Goal: Information Seeking & Learning: Learn about a topic

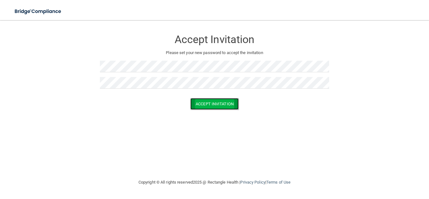
click at [216, 101] on button "Accept Invitation" at bounding box center [214, 104] width 48 height 12
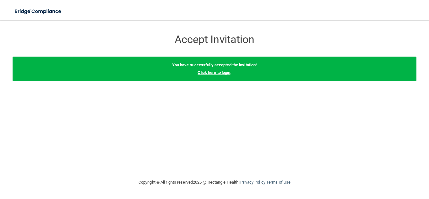
click at [205, 71] on link "Click here to login" at bounding box center [214, 72] width 33 height 5
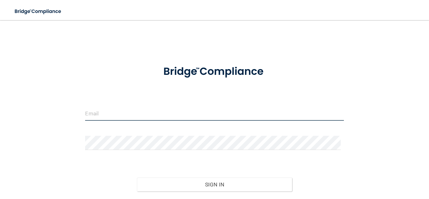
click at [117, 111] on input "email" at bounding box center [214, 114] width 259 height 14
type input "[EMAIL_ADDRESS][DOMAIN_NAME]"
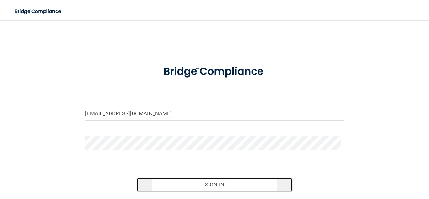
click at [195, 182] on button "Sign In" at bounding box center [214, 185] width 155 height 14
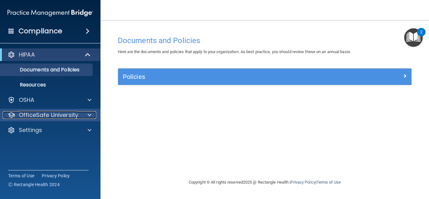
click at [31, 112] on p "OfficeSafe University" at bounding box center [48, 115] width 59 height 8
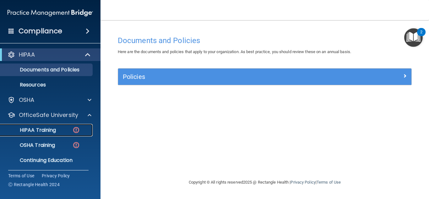
click at [31, 135] on link "HIPAA Training" at bounding box center [43, 130] width 99 height 13
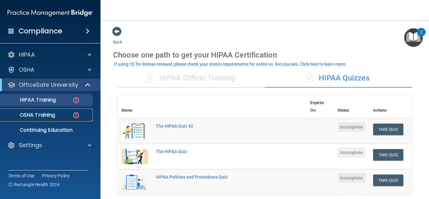
click at [30, 119] on link "OSHA Training" at bounding box center [43, 115] width 99 height 13
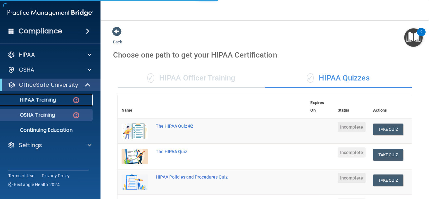
click at [28, 105] on link "HIPAA Training" at bounding box center [43, 100] width 99 height 13
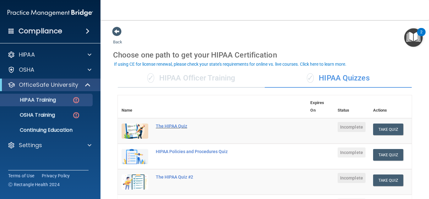
click at [174, 126] on div "The HIPAA Quiz" at bounding box center [215, 126] width 119 height 5
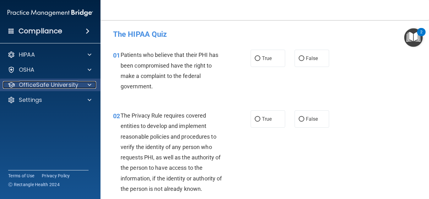
click at [70, 86] on p "OfficeSafe University" at bounding box center [48, 85] width 59 height 8
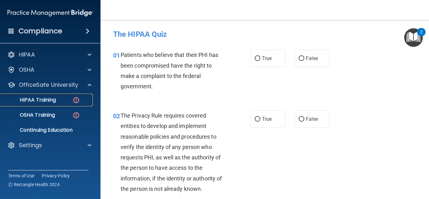
click at [51, 101] on p "HIPAA Training" at bounding box center [30, 100] width 52 height 6
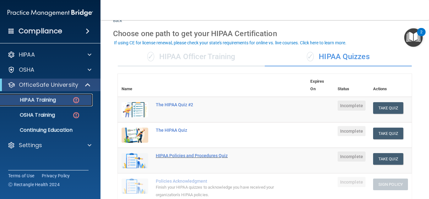
scroll to position [31, 0]
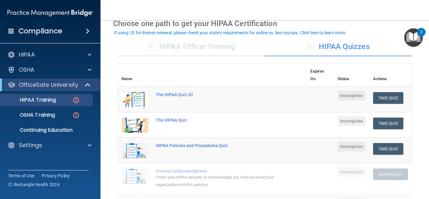
click at [190, 50] on div "✓ HIPAA Officer Training" at bounding box center [191, 46] width 147 height 19
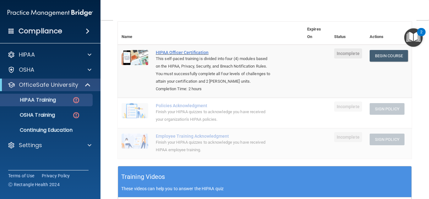
scroll to position [75, 0]
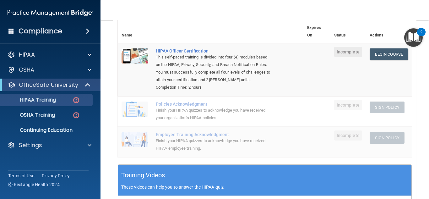
click at [173, 118] on div "Finish your HIPAA quizzes to acknowledge you have received your organization’s …" at bounding box center [214, 114] width 116 height 15
click at [174, 120] on div "Finish your HIPAA quizzes to acknowledge you have received your organization’s …" at bounding box center [214, 114] width 116 height 15
click at [175, 122] on div "Finish your HIPAA quizzes to acknowledge you have received your organization’s …" at bounding box center [214, 114] width 116 height 15
click at [174, 66] on div "This self-paced training is divided into four (4) modules based on the HIPAA, P…" at bounding box center [214, 68] width 116 height 30
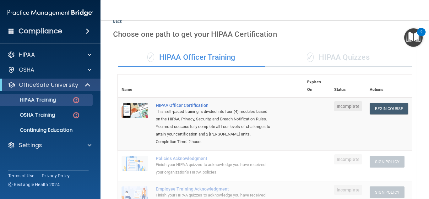
scroll to position [18, 0]
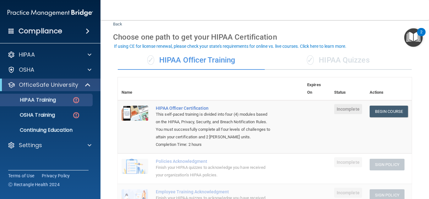
click at [385, 121] on td "Begin Course Download Certificate" at bounding box center [389, 126] width 46 height 53
click at [378, 115] on link "Begin Course" at bounding box center [389, 112] width 38 height 12
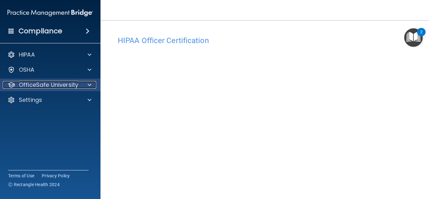
click at [52, 87] on p "OfficeSafe University" at bounding box center [48, 85] width 59 height 8
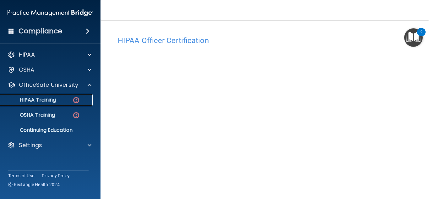
click at [41, 102] on p "HIPAA Training" at bounding box center [30, 100] width 52 height 6
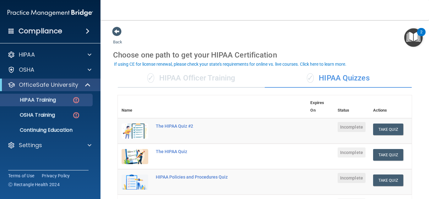
click at [174, 79] on div "✓ HIPAA Officer Training" at bounding box center [191, 78] width 147 height 19
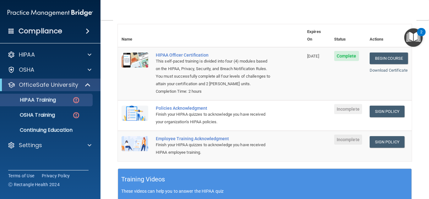
scroll to position [71, 0]
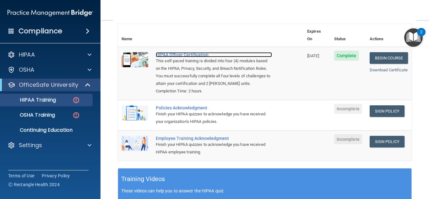
click at [172, 52] on div "HIPAA Officer Certification" at bounding box center [214, 54] width 116 height 5
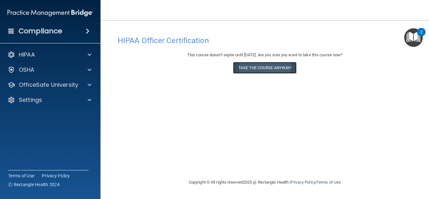
click at [257, 68] on button "Take the course anyway!" at bounding box center [264, 68] width 63 height 12
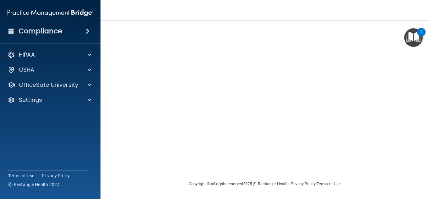
scroll to position [32, 0]
click at [361, 19] on nav "Toggle navigation Tonya Wilson tonyaconner19@gmail.com Manage My Enterprise Sil…" at bounding box center [265, 10] width 329 height 20
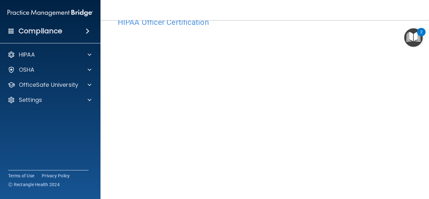
scroll to position [0, 0]
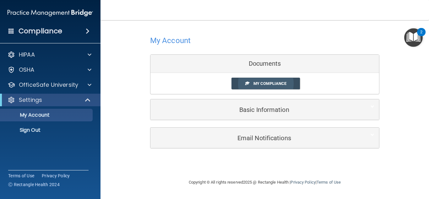
click at [259, 81] on link "My Compliance" at bounding box center [266, 84] width 69 height 12
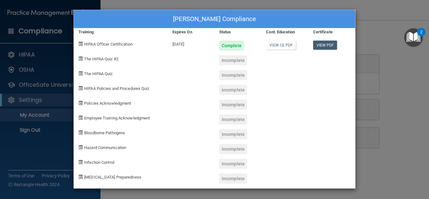
click at [384, 71] on div "Tonya Wilson's Compliance Training Expires On Status Cont. Education Certificat…" at bounding box center [214, 99] width 429 height 199
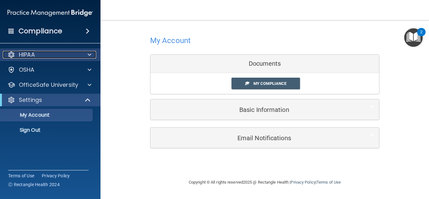
click at [71, 55] on div "HIPAA" at bounding box center [42, 55] width 78 height 8
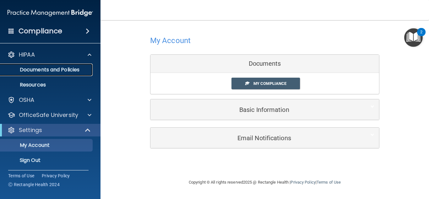
click at [72, 67] on p "Documents and Policies" at bounding box center [47, 70] width 86 height 6
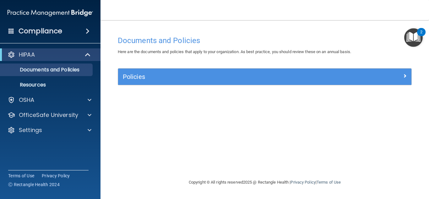
click at [87, 33] on span at bounding box center [88, 31] width 4 height 8
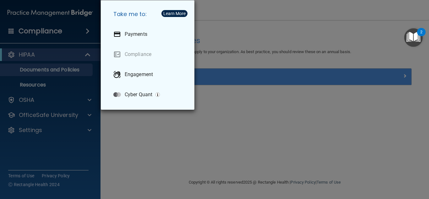
click at [87, 33] on div "Take me to: Payments Compliance Engagement Cyber Quant" at bounding box center [214, 99] width 429 height 199
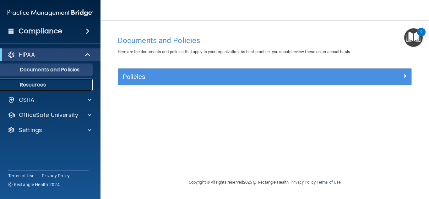
click at [41, 84] on p "Resources" at bounding box center [47, 85] width 86 height 6
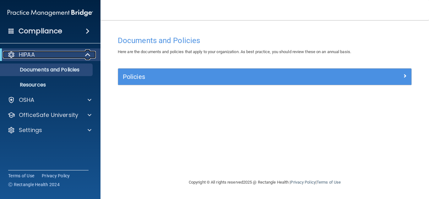
click at [27, 57] on p "HIPAA" at bounding box center [27, 55] width 16 height 8
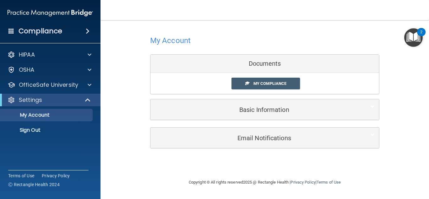
click at [417, 32] on img "Open Resource Center, 2 new notifications" at bounding box center [414, 37] width 19 height 19
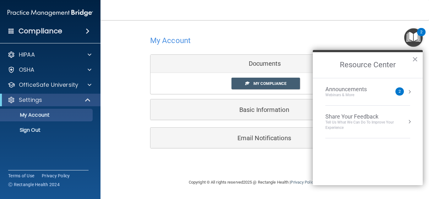
click at [417, 32] on img "Open Resource Center, 2 new notifications" at bounding box center [414, 37] width 19 height 19
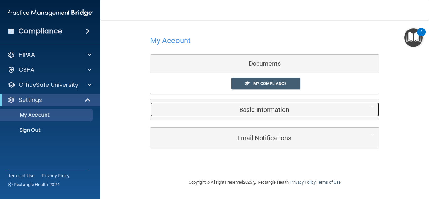
click at [242, 112] on h5 "Basic Information" at bounding box center [255, 109] width 200 height 7
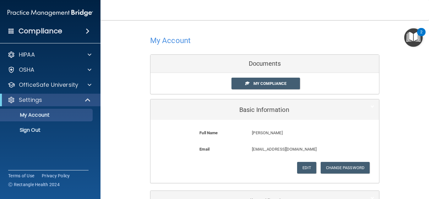
click at [138, 97] on div "My Account Documents My Compliance My Compliance My BAA Basic Information Full …" at bounding box center [265, 122] width 304 height 192
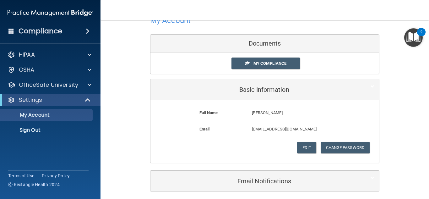
scroll to position [45, 0]
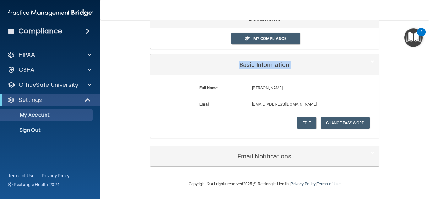
click at [120, 77] on div "My Account Documents My Compliance My Compliance My BAA Basic Information Full …" at bounding box center [265, 77] width 304 height 192
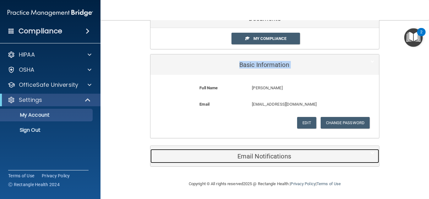
click at [269, 160] on div "Email Notifications" at bounding box center [256, 156] width 210 height 14
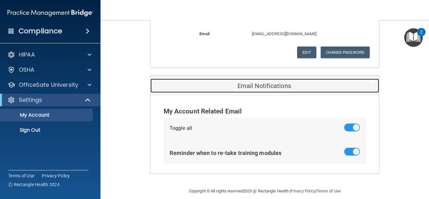
scroll to position [123, 0]
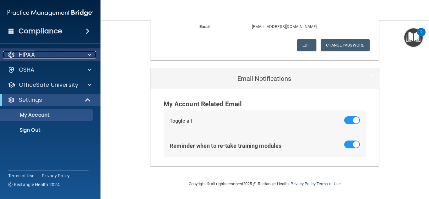
click at [89, 56] on span at bounding box center [90, 55] width 4 height 8
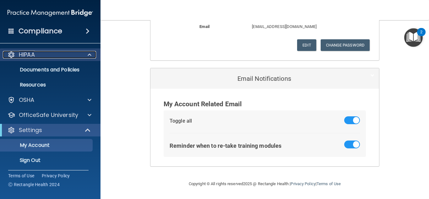
click at [89, 56] on span at bounding box center [90, 55] width 4 height 8
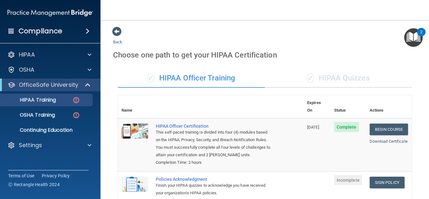
scroll to position [71, 0]
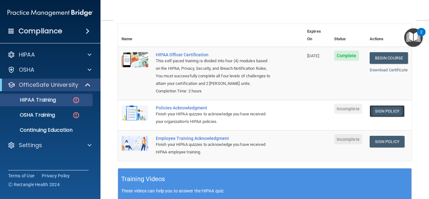
click at [389, 110] on link "Sign Policy" at bounding box center [387, 111] width 35 height 12
click at [380, 136] on td "Sign Policy Sign Policy Download Policy" at bounding box center [389, 145] width 46 height 30
click at [374, 140] on link "Sign Policy" at bounding box center [387, 142] width 35 height 12
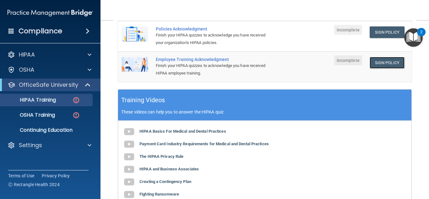
scroll to position [111, 0]
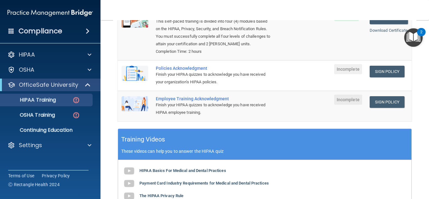
click at [134, 74] on img at bounding box center [135, 73] width 27 height 15
drag, startPoint x: 163, startPoint y: 101, endPoint x: 167, endPoint y: 104, distance: 4.2
click at [167, 104] on td "Employee Training Acknowledgment Finish your HIPAA quizzes to acknowledge you h…" at bounding box center [228, 106] width 152 height 30
drag, startPoint x: 177, startPoint y: 64, endPoint x: 180, endPoint y: 69, distance: 6.2
click at [180, 69] on td "Policies Acknowledgment Finish your HIPAA quizzes to acknowledge you have recei…" at bounding box center [228, 75] width 152 height 30
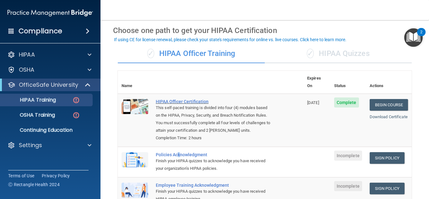
scroll to position [126, 0]
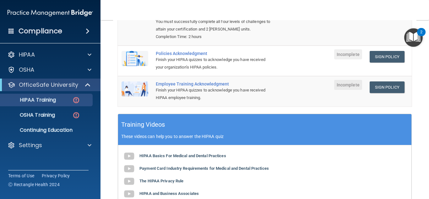
click at [172, 53] on div "Policies Acknowledgment" at bounding box center [214, 53] width 116 height 5
click at [154, 54] on td "Policies Acknowledgment Finish your HIPAA quizzes to acknowledge you have recei…" at bounding box center [228, 61] width 152 height 30
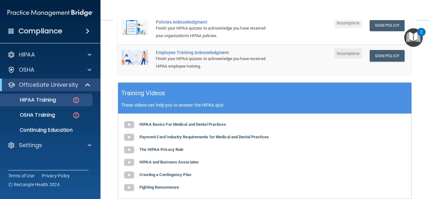
click at [169, 121] on div "HIPAA Basics For Medical and Dental Practices Payment Card Industry Requirement…" at bounding box center [265, 156] width 294 height 85
click at [170, 128] on div "HIPAA Basics For Medical and Dental Practices Payment Card Industry Requirement…" at bounding box center [265, 156] width 294 height 85
click at [170, 125] on b "HIPAA Basics For Medical and Dental Practices" at bounding box center [183, 124] width 87 height 5
click at [179, 139] on b "Payment Card Industry Requirements for Medical and Dental Practices" at bounding box center [205, 137] width 130 height 5
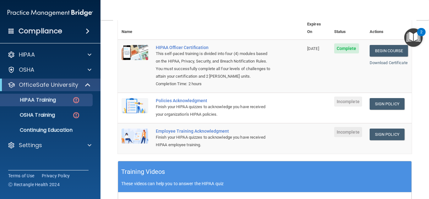
scroll to position [80, 0]
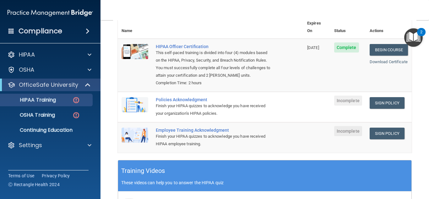
click at [186, 101] on div "Policies Acknowledgment" at bounding box center [214, 99] width 116 height 5
click at [57, 114] on div "OSHA Training" at bounding box center [47, 115] width 86 height 6
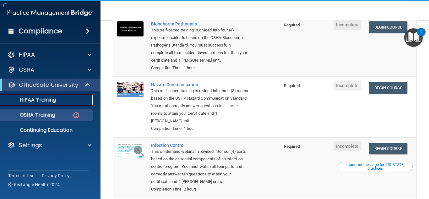
click at [50, 100] on p "HIPAA Training" at bounding box center [30, 100] width 52 height 6
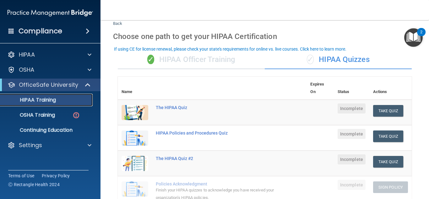
scroll to position [15, 0]
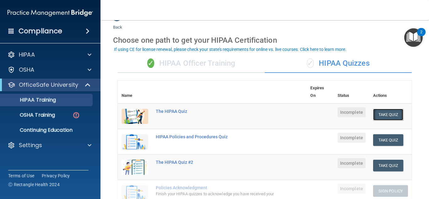
click at [379, 115] on button "Take Quiz" at bounding box center [388, 115] width 30 height 12
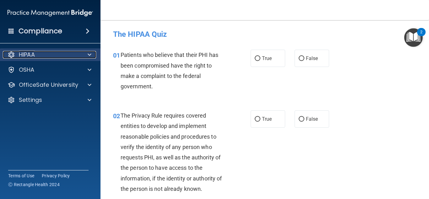
click at [27, 58] on p "HIPAA" at bounding box center [27, 55] width 16 height 8
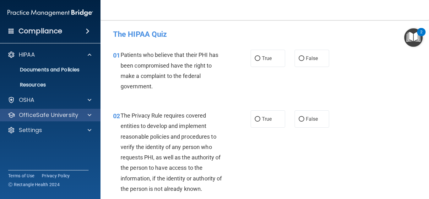
click at [39, 119] on div "OfficeSafe University" at bounding box center [50, 115] width 101 height 13
click at [77, 115] on p "OfficeSafe University" at bounding box center [48, 115] width 59 height 8
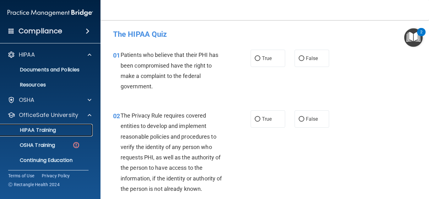
click at [55, 129] on p "HIPAA Training" at bounding box center [30, 130] width 52 height 6
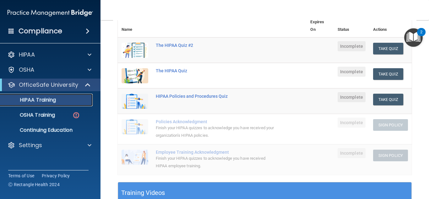
scroll to position [81, 0]
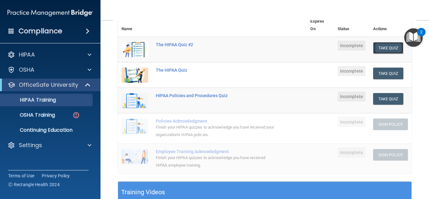
click at [378, 46] on button "Take Quiz" at bounding box center [388, 48] width 30 height 12
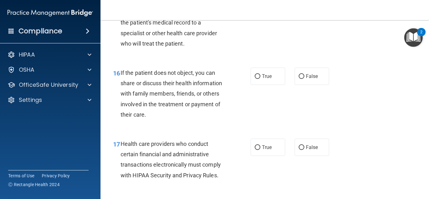
scroll to position [794, 0]
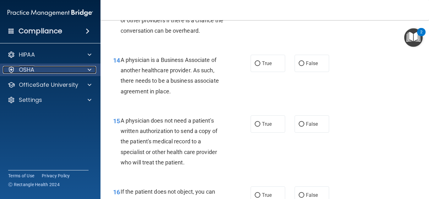
click at [79, 68] on div "OSHA" at bounding box center [42, 70] width 78 height 8
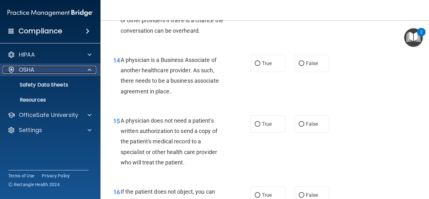
click at [79, 68] on div "OSHA" at bounding box center [42, 70] width 78 height 8
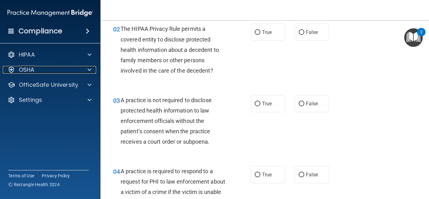
scroll to position [0, 0]
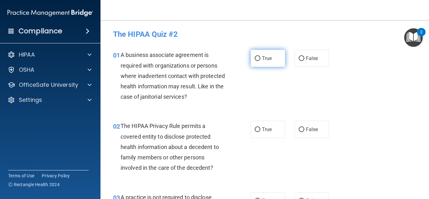
click at [252, 54] on label "True" at bounding box center [268, 58] width 35 height 17
click at [255, 56] on input "True" at bounding box center [258, 58] width 6 height 5
radio input "true"
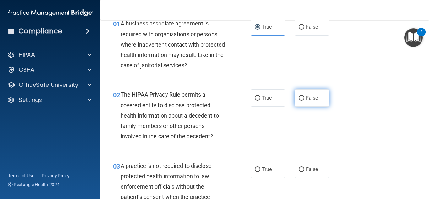
click at [301, 97] on input "False" at bounding box center [302, 98] width 6 height 5
radio input "true"
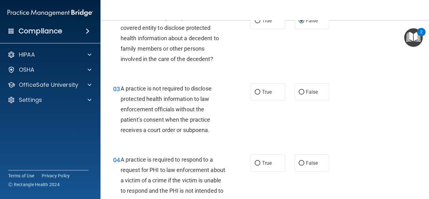
scroll to position [126, 0]
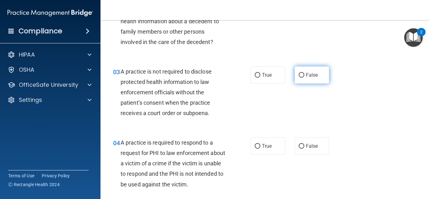
click at [301, 74] on input "False" at bounding box center [302, 75] width 6 height 5
radio input "true"
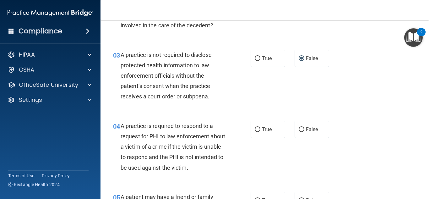
scroll to position [189, 0]
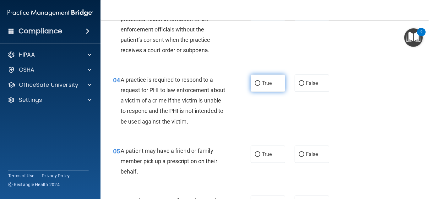
click at [257, 82] on input "True" at bounding box center [258, 83] width 6 height 5
radio input "true"
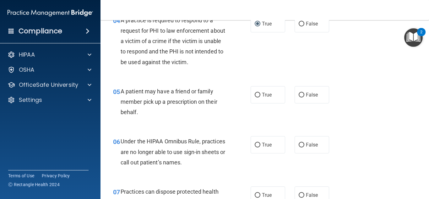
scroll to position [251, 0]
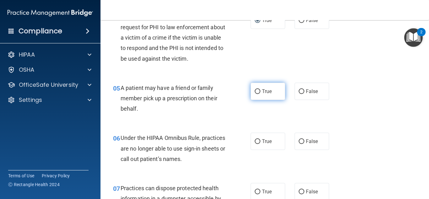
click at [255, 90] on input "True" at bounding box center [258, 91] width 6 height 5
radio input "true"
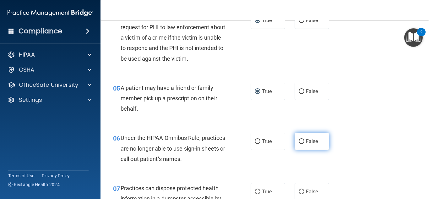
click at [299, 142] on input "False" at bounding box center [302, 141] width 6 height 5
radio input "true"
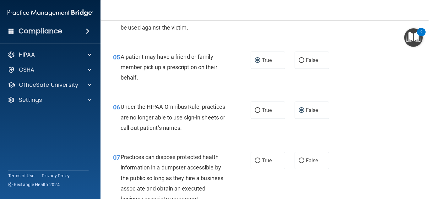
scroll to position [346, 0]
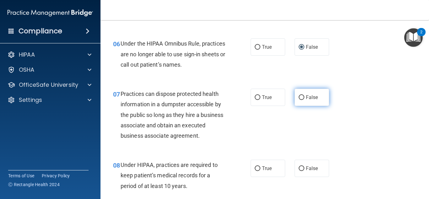
click at [299, 93] on label "False" at bounding box center [312, 97] width 35 height 17
click at [299, 95] on input "False" at bounding box center [302, 97] width 6 height 5
radio input "true"
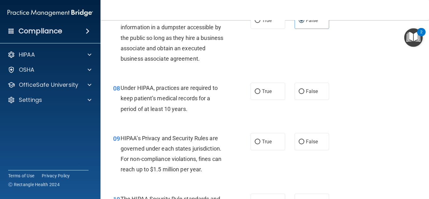
scroll to position [440, 0]
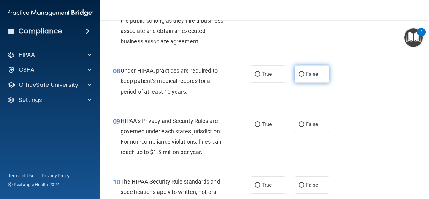
click at [299, 73] on input "False" at bounding box center [302, 74] width 6 height 5
radio input "true"
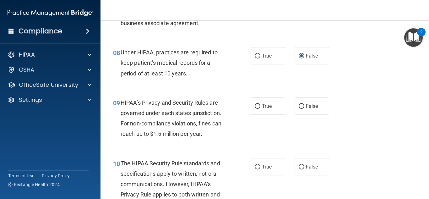
scroll to position [503, 0]
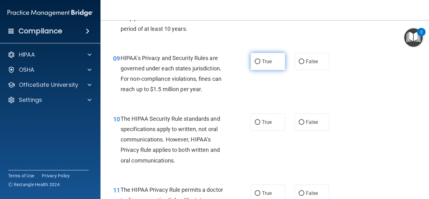
click at [256, 61] on input "True" at bounding box center [258, 61] width 6 height 5
radio input "true"
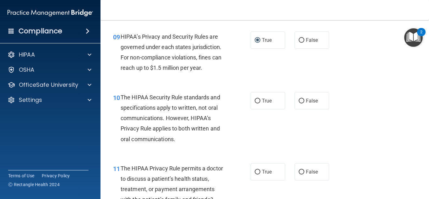
scroll to position [534, 0]
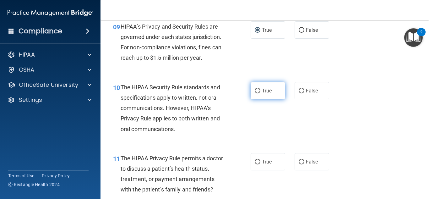
click at [255, 89] on input "True" at bounding box center [258, 91] width 6 height 5
radio input "true"
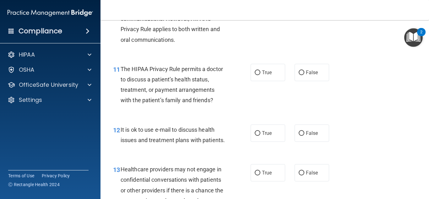
scroll to position [629, 0]
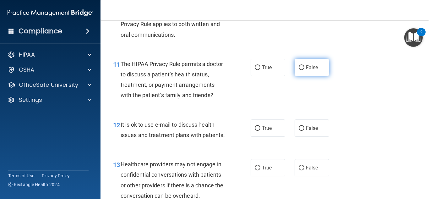
click at [299, 66] on input "False" at bounding box center [302, 67] width 6 height 5
radio input "true"
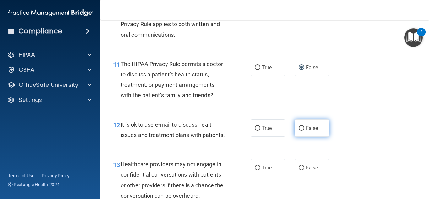
click at [299, 127] on input "False" at bounding box center [302, 128] width 6 height 5
radio input "true"
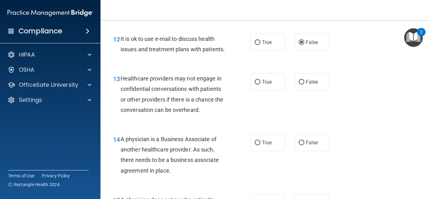
scroll to position [723, 0]
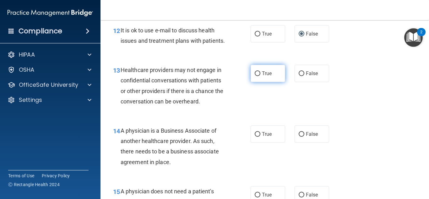
click at [256, 76] on input "True" at bounding box center [258, 73] width 6 height 5
radio input "true"
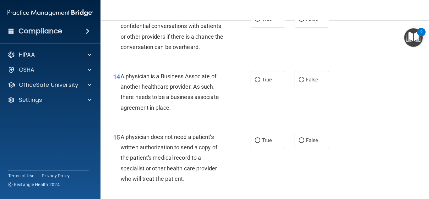
scroll to position [786, 0]
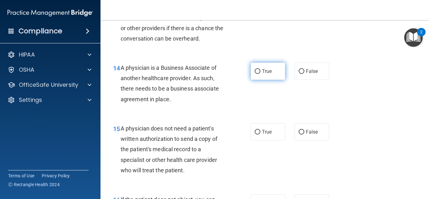
click at [259, 80] on label "True" at bounding box center [268, 71] width 35 height 17
click at [259, 74] on input "True" at bounding box center [258, 71] width 6 height 5
radio input "true"
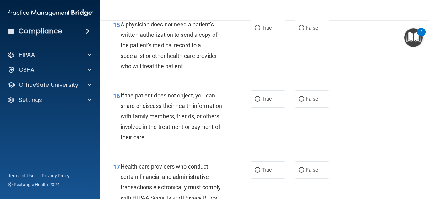
scroll to position [880, 0]
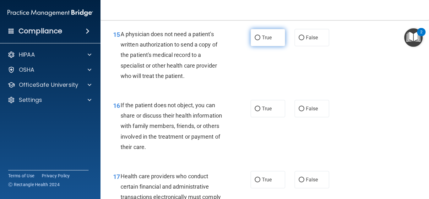
click at [256, 40] on input "True" at bounding box center [258, 38] width 6 height 5
radio input "true"
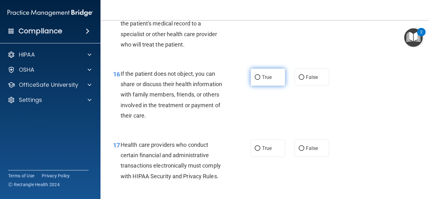
click at [255, 80] on input "True" at bounding box center [258, 77] width 6 height 5
radio input "true"
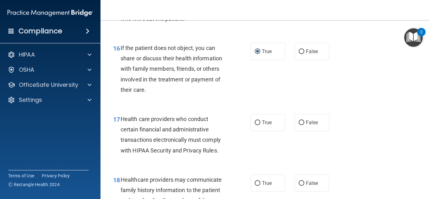
scroll to position [1006, 0]
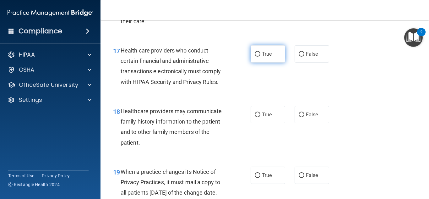
click at [256, 57] on input "True" at bounding box center [258, 54] width 6 height 5
radio input "true"
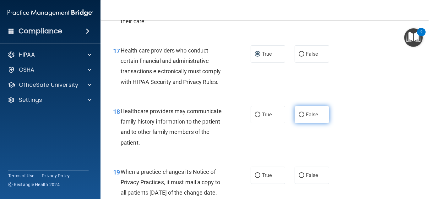
click at [299, 117] on input "False" at bounding box center [302, 115] width 6 height 5
radio input "true"
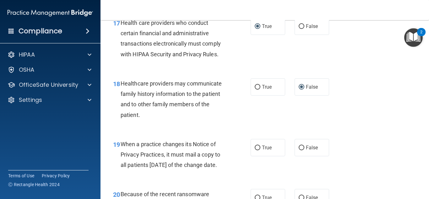
scroll to position [1100, 0]
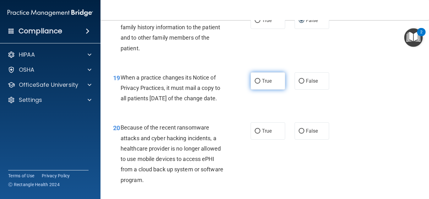
click at [255, 84] on input "True" at bounding box center [258, 81] width 6 height 5
radio input "true"
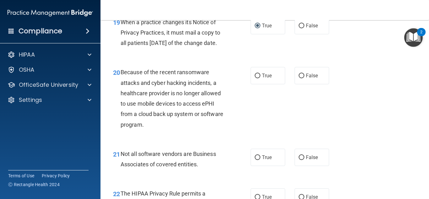
scroll to position [1163, 0]
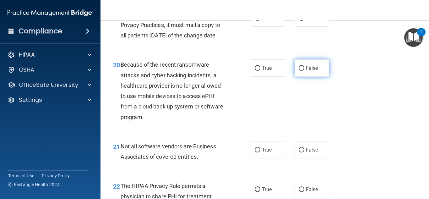
click at [299, 71] on input "False" at bounding box center [302, 68] width 6 height 5
radio input "true"
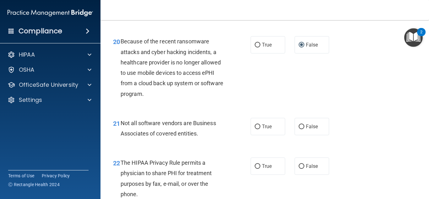
scroll to position [1257, 0]
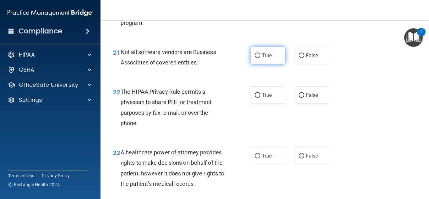
click at [252, 64] on label "True" at bounding box center [268, 55] width 35 height 17
click at [255, 58] on input "True" at bounding box center [258, 55] width 6 height 5
radio input "true"
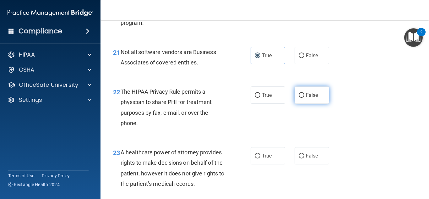
click at [299, 98] on input "False" at bounding box center [302, 95] width 6 height 5
radio input "true"
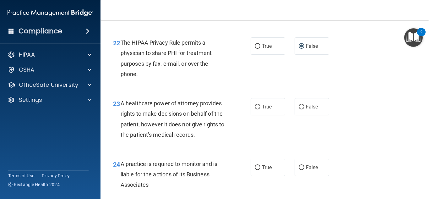
scroll to position [1320, 0]
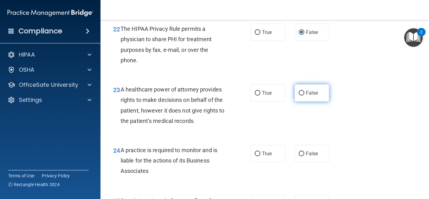
click at [299, 96] on input "False" at bounding box center [302, 93] width 6 height 5
radio input "true"
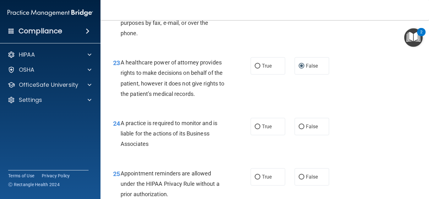
scroll to position [1383, 0]
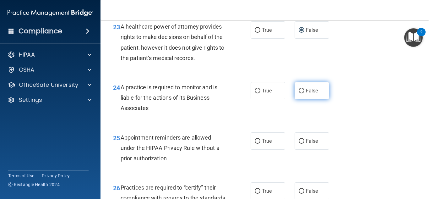
click at [299, 93] on input "False" at bounding box center [302, 91] width 6 height 5
radio input "true"
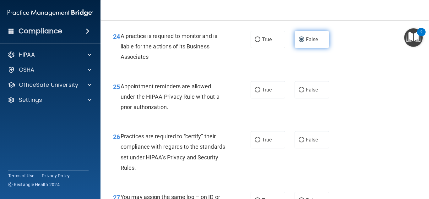
scroll to position [1446, 0]
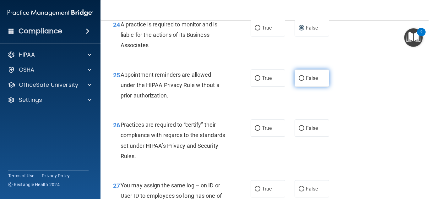
click at [300, 81] on input "False" at bounding box center [302, 78] width 6 height 5
radio input "true"
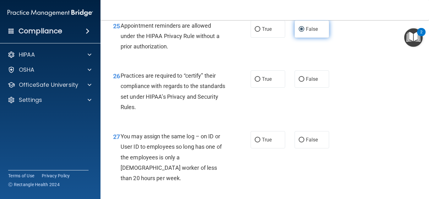
scroll to position [1509, 0]
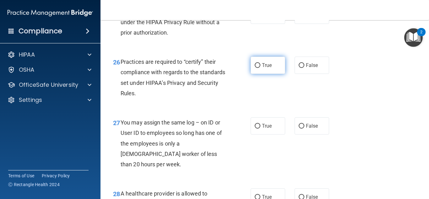
click at [255, 68] on input "True" at bounding box center [258, 65] width 6 height 5
radio input "true"
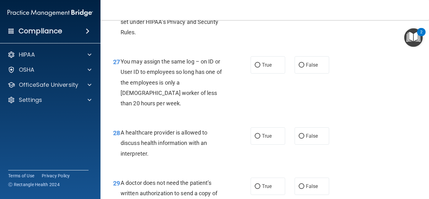
scroll to position [1572, 0]
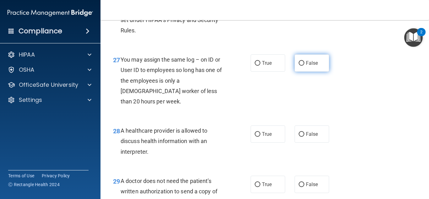
click at [298, 72] on label "False" at bounding box center [312, 62] width 35 height 17
click at [299, 66] on input "False" at bounding box center [302, 63] width 6 height 5
radio input "true"
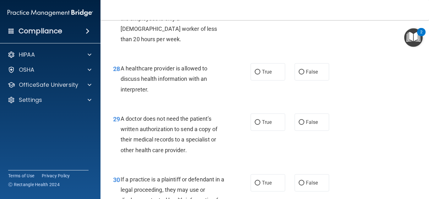
scroll to position [1635, 0]
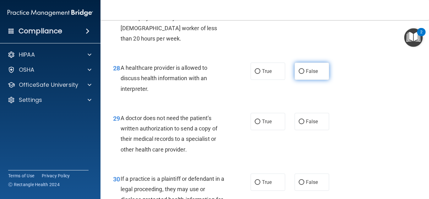
click at [297, 79] on label "False" at bounding box center [312, 71] width 35 height 17
click at [299, 74] on input "False" at bounding box center [302, 71] width 6 height 5
radio input "true"
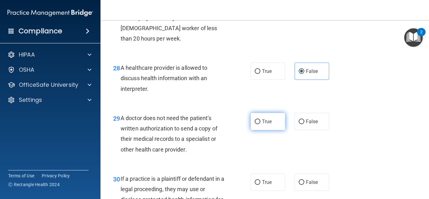
click at [256, 124] on input "True" at bounding box center [258, 121] width 6 height 5
radio input "true"
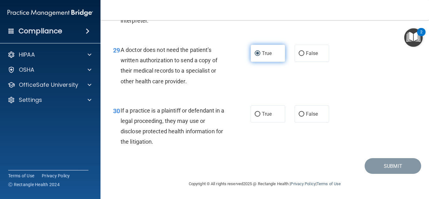
scroll to position [1713, 0]
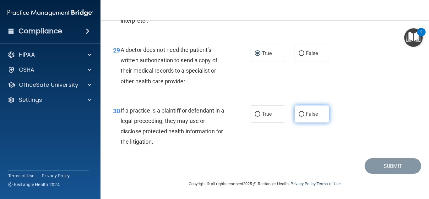
click at [299, 113] on input "False" at bounding box center [302, 114] width 6 height 5
radio input "true"
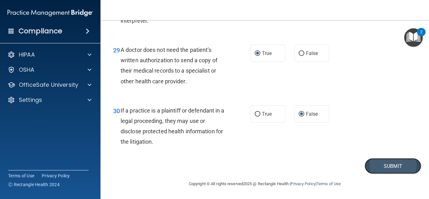
click at [379, 169] on button "Submit" at bounding box center [393, 166] width 57 height 16
click at [398, 164] on button "Submit" at bounding box center [393, 166] width 57 height 16
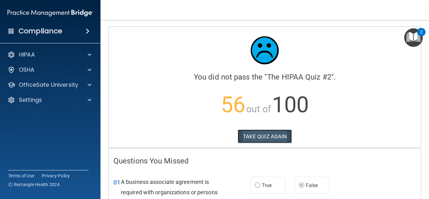
click at [270, 139] on button "TAKE QUIZ AGAIN" at bounding box center [265, 137] width 54 height 14
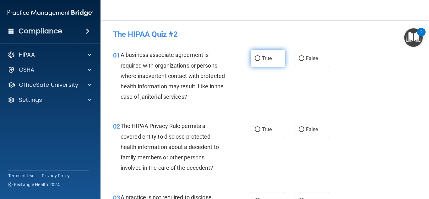
click at [255, 57] on input "True" at bounding box center [258, 58] width 6 height 5
radio input "true"
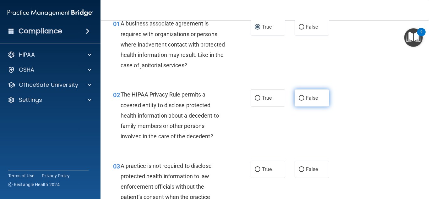
click at [297, 95] on label "False" at bounding box center [312, 97] width 35 height 17
click at [299, 96] on input "False" at bounding box center [302, 98] width 6 height 5
radio input "true"
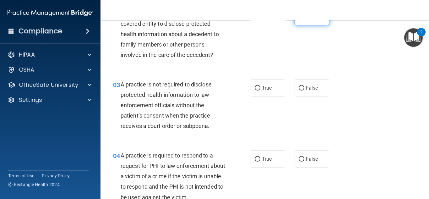
scroll to position [126, 0]
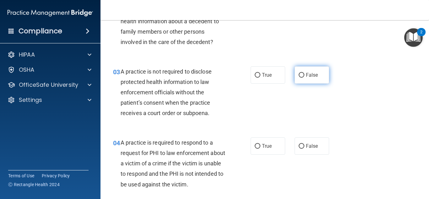
click at [299, 73] on input "False" at bounding box center [302, 75] width 6 height 5
radio input "true"
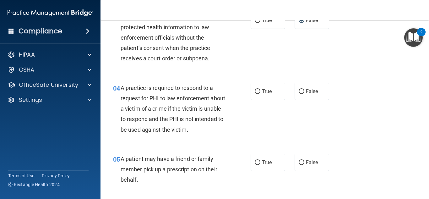
scroll to position [189, 0]
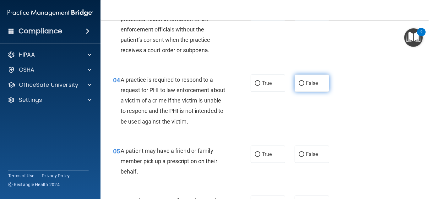
click at [299, 82] on input "False" at bounding box center [302, 83] width 6 height 5
radio input "true"
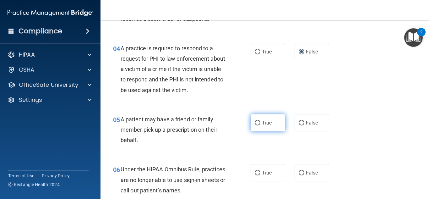
click at [255, 121] on input "True" at bounding box center [258, 123] width 6 height 5
radio input "true"
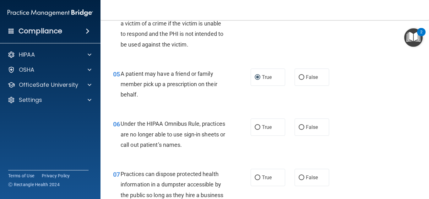
scroll to position [283, 0]
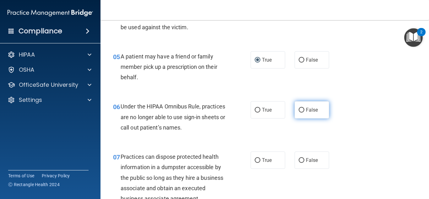
click at [297, 106] on label "False" at bounding box center [312, 109] width 35 height 17
click at [299, 108] on input "False" at bounding box center [302, 110] width 6 height 5
radio input "true"
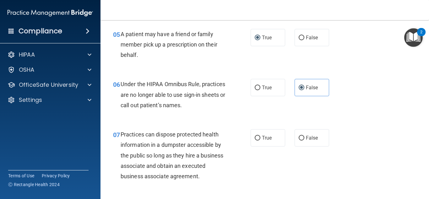
scroll to position [346, 0]
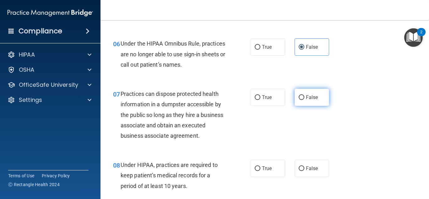
click at [301, 97] on input "False" at bounding box center [302, 97] width 6 height 5
radio input "true"
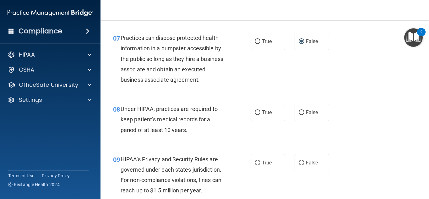
scroll to position [409, 0]
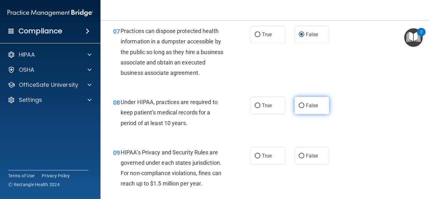
click at [298, 102] on label "False" at bounding box center [312, 105] width 35 height 17
click at [299, 103] on input "False" at bounding box center [302, 105] width 6 height 5
radio input "true"
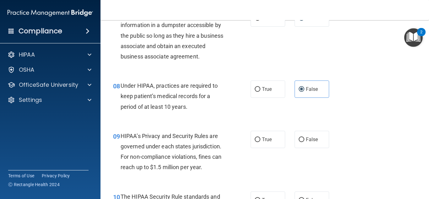
scroll to position [471, 0]
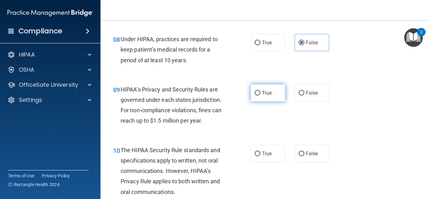
click at [253, 89] on label "True" at bounding box center [268, 92] width 35 height 17
click at [255, 91] on input "True" at bounding box center [258, 93] width 6 height 5
radio input "true"
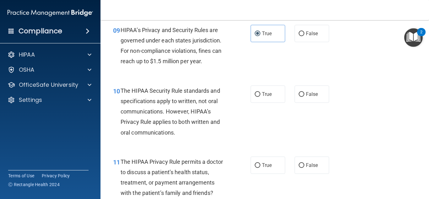
scroll to position [534, 0]
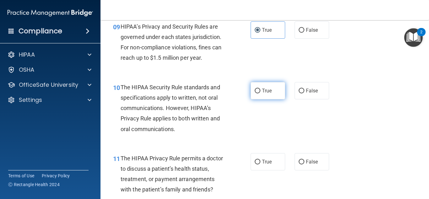
click at [255, 89] on input "True" at bounding box center [258, 91] width 6 height 5
radio input "true"
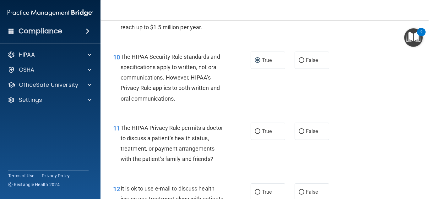
scroll to position [629, 0]
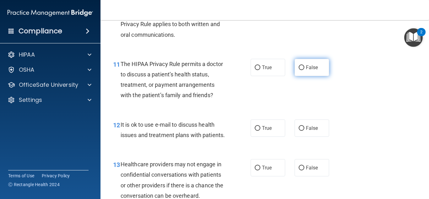
click at [299, 66] on input "False" at bounding box center [302, 67] width 6 height 5
radio input "true"
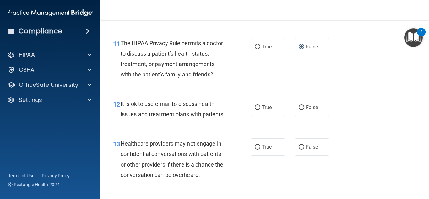
scroll to position [660, 0]
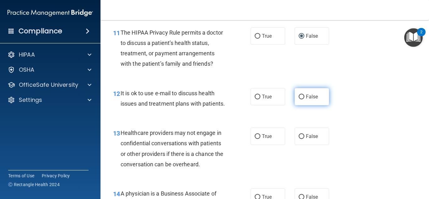
click at [299, 95] on input "False" at bounding box center [302, 97] width 6 height 5
radio input "true"
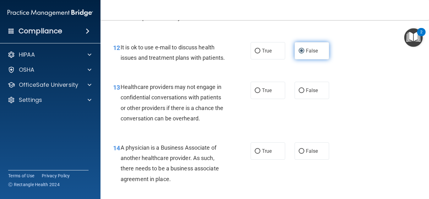
scroll to position [723, 0]
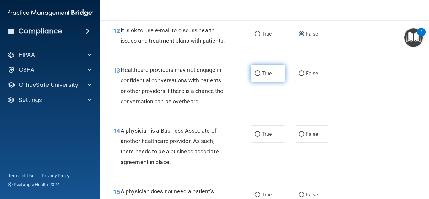
click at [255, 76] on input "True" at bounding box center [258, 73] width 6 height 5
radio input "true"
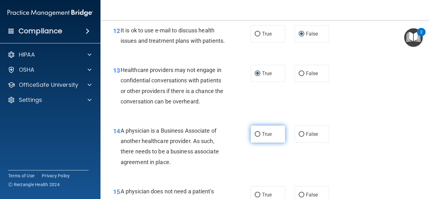
click at [257, 137] on input "True" at bounding box center [258, 134] width 6 height 5
radio input "true"
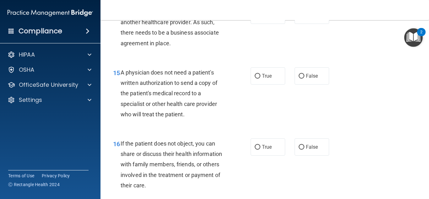
scroll to position [880, 0]
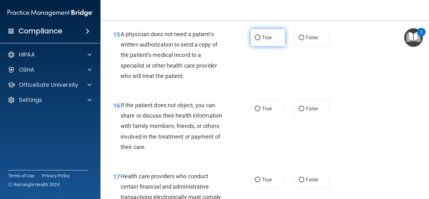
click at [257, 40] on input "True" at bounding box center [258, 38] width 6 height 5
radio input "true"
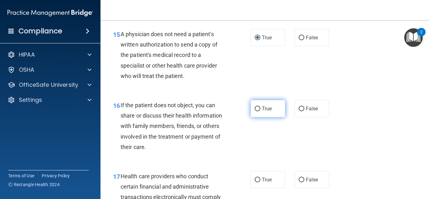
click at [256, 111] on input "True" at bounding box center [258, 109] width 6 height 5
radio input "true"
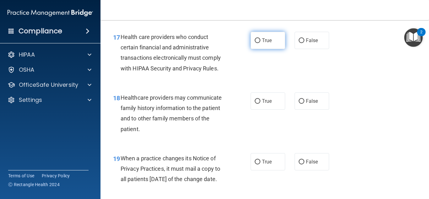
scroll to position [1037, 0]
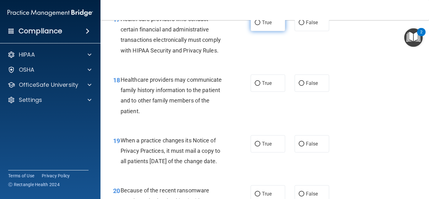
click at [256, 25] on input "True" at bounding box center [258, 22] width 6 height 5
radio input "true"
click at [301, 91] on label "False" at bounding box center [312, 82] width 35 height 17
click at [301, 86] on input "False" at bounding box center [302, 83] width 6 height 5
radio input "true"
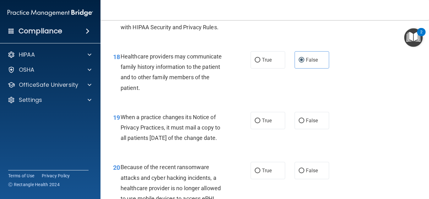
scroll to position [1132, 0]
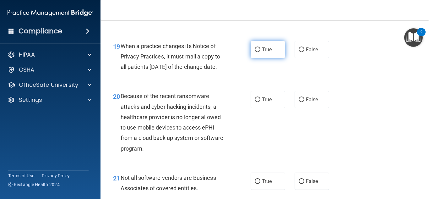
click at [255, 52] on input "True" at bounding box center [258, 49] width 6 height 5
radio input "true"
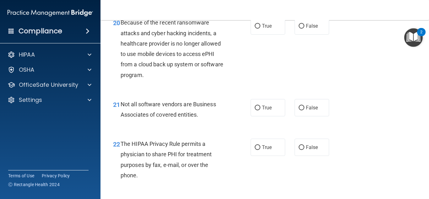
scroll to position [1194, 0]
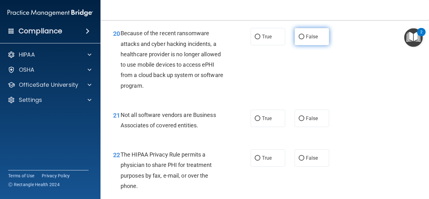
click at [299, 39] on input "False" at bounding box center [302, 37] width 6 height 5
radio input "true"
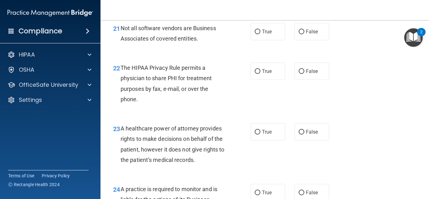
scroll to position [1289, 0]
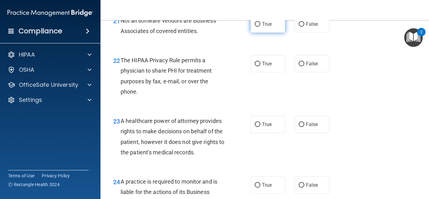
click at [252, 33] on label "True" at bounding box center [268, 23] width 35 height 17
click at [255, 27] on input "True" at bounding box center [258, 24] width 6 height 5
radio input "true"
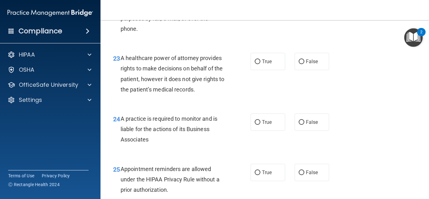
scroll to position [1320, 0]
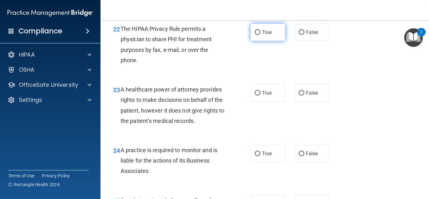
click at [256, 35] on input "True" at bounding box center [258, 32] width 6 height 5
radio input "true"
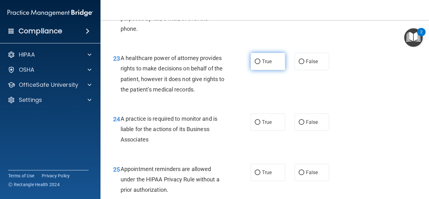
click at [255, 64] on input "True" at bounding box center [258, 61] width 6 height 5
radio input "true"
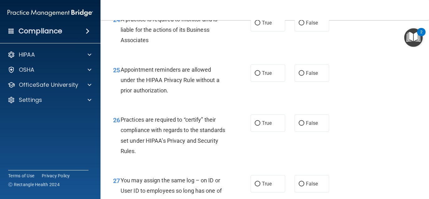
scroll to position [1414, 0]
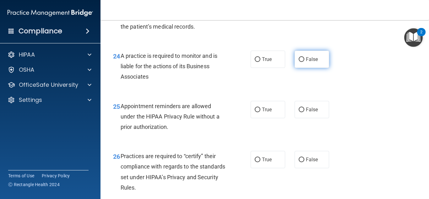
click at [300, 62] on input "False" at bounding box center [302, 59] width 6 height 5
radio input "true"
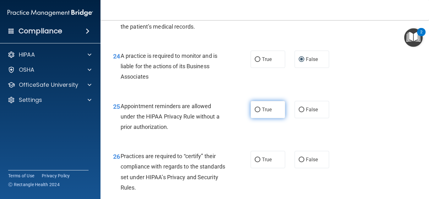
click at [255, 112] on input "True" at bounding box center [258, 110] width 6 height 5
radio input "true"
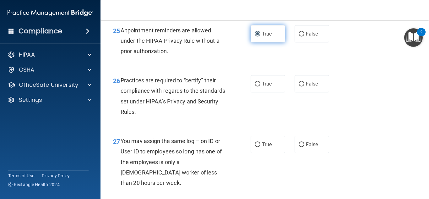
scroll to position [1509, 0]
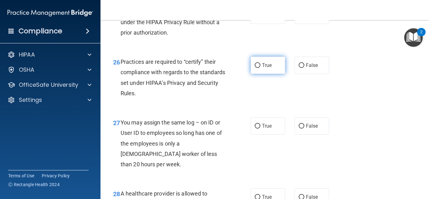
click at [255, 68] on input "True" at bounding box center [258, 65] width 6 height 5
radio input "true"
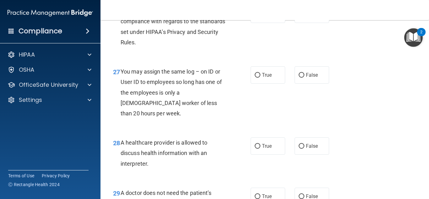
scroll to position [1572, 0]
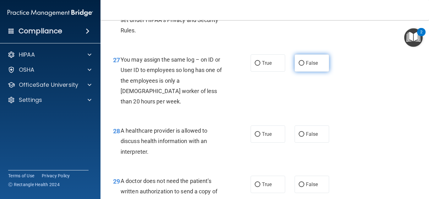
click at [299, 66] on input "False" at bounding box center [302, 63] width 6 height 5
radio input "true"
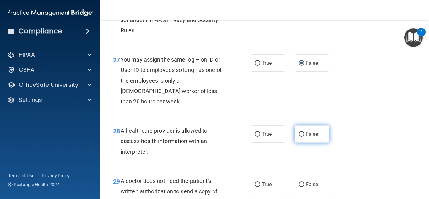
click at [295, 140] on label "False" at bounding box center [312, 133] width 35 height 17
click at [299, 137] on input "False" at bounding box center [302, 134] width 6 height 5
radio input "true"
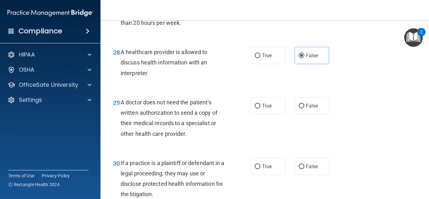
scroll to position [1666, 0]
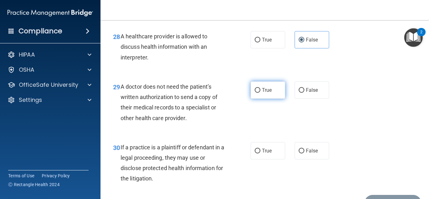
click at [251, 96] on label "True" at bounding box center [268, 89] width 35 height 17
click at [255, 93] on input "True" at bounding box center [258, 90] width 6 height 5
radio input "true"
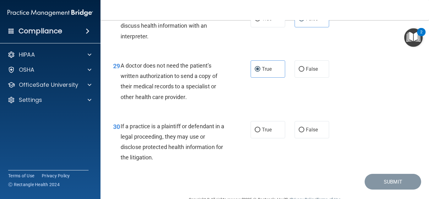
scroll to position [1713, 0]
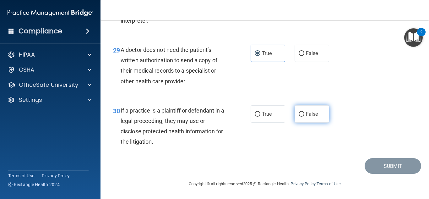
click at [299, 112] on input "False" at bounding box center [302, 114] width 6 height 5
radio input "true"
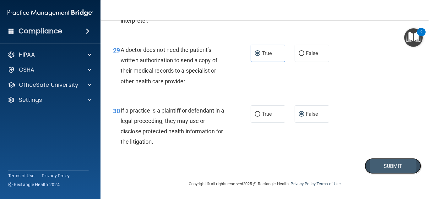
click at [379, 163] on button "Submit" at bounding box center [393, 166] width 57 height 16
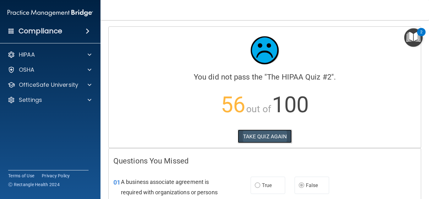
click at [261, 133] on button "TAKE QUIZ AGAIN" at bounding box center [265, 137] width 54 height 14
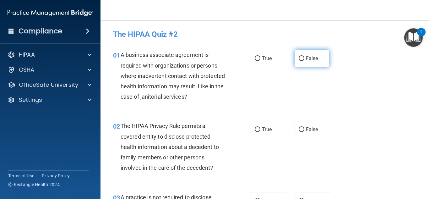
drag, startPoint x: 299, startPoint y: 57, endPoint x: 302, endPoint y: 59, distance: 3.8
click at [302, 59] on label "False" at bounding box center [312, 58] width 35 height 17
click at [302, 59] on input "False" at bounding box center [302, 58] width 6 height 5
radio input "true"
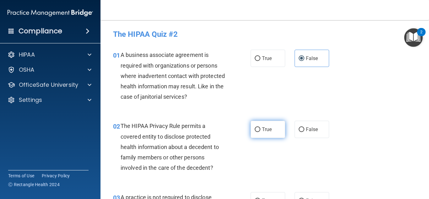
click at [255, 130] on input "True" at bounding box center [258, 129] width 6 height 5
radio input "true"
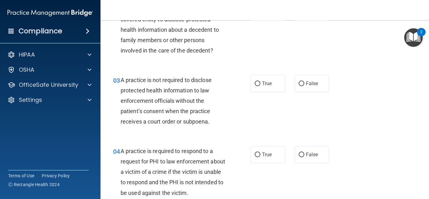
scroll to position [126, 0]
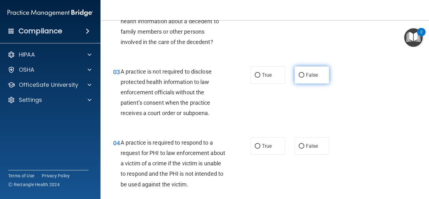
click at [301, 76] on input "False" at bounding box center [302, 75] width 6 height 5
radio input "true"
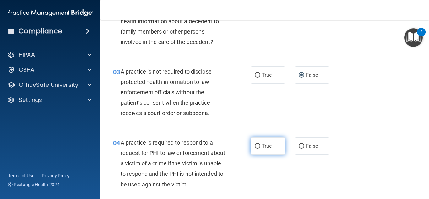
drag, startPoint x: 252, startPoint y: 142, endPoint x: 255, endPoint y: 144, distance: 3.2
click at [255, 144] on label "True" at bounding box center [268, 145] width 35 height 17
click at [255, 148] on input "True" at bounding box center [258, 146] width 6 height 5
radio input "true"
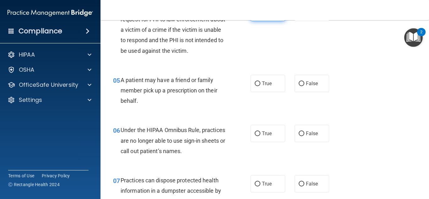
scroll to position [283, 0]
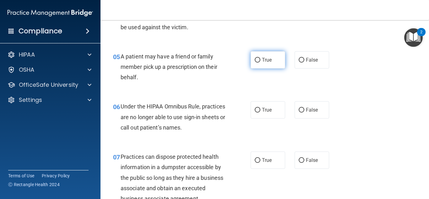
click at [261, 64] on label "True" at bounding box center [268, 59] width 35 height 17
click at [261, 63] on input "True" at bounding box center [258, 60] width 6 height 5
radio input "true"
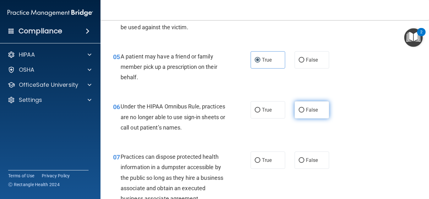
click at [299, 111] on input "False" at bounding box center [302, 110] width 6 height 5
radio input "true"
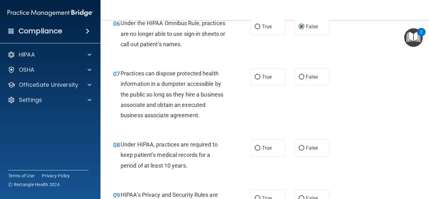
scroll to position [377, 0]
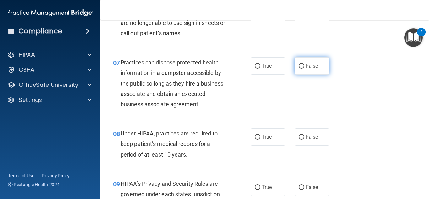
click at [301, 65] on input "False" at bounding box center [302, 66] width 6 height 5
radio input "true"
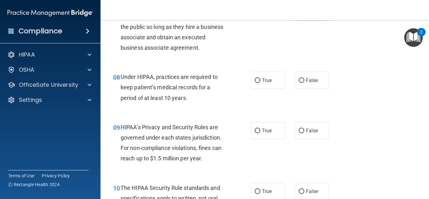
scroll to position [440, 0]
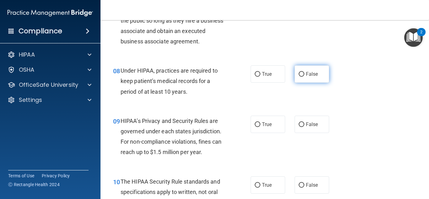
click at [302, 76] on label "False" at bounding box center [312, 73] width 35 height 17
click at [302, 76] on input "False" at bounding box center [302, 74] width 6 height 5
radio input "true"
click at [301, 125] on input "False" at bounding box center [302, 124] width 6 height 5
radio input "true"
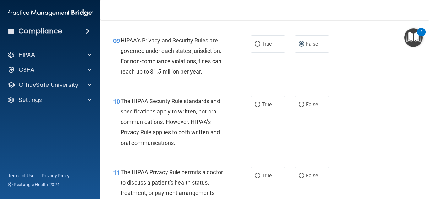
scroll to position [534, 0]
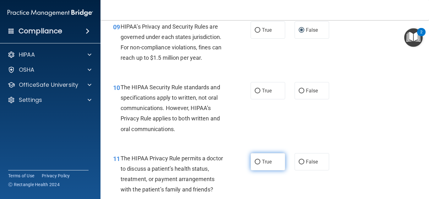
click at [256, 160] on input "True" at bounding box center [258, 162] width 6 height 5
radio input "true"
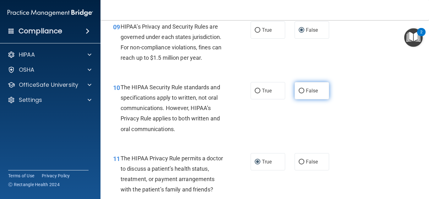
click at [299, 90] on input "False" at bounding box center [302, 91] width 6 height 5
radio input "true"
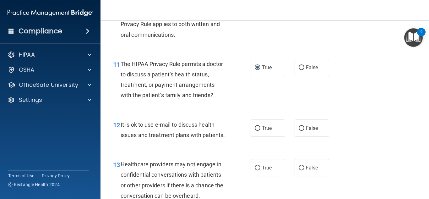
scroll to position [566, 0]
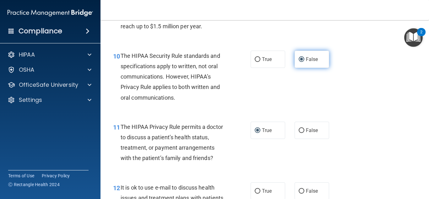
click at [299, 57] on input "False" at bounding box center [302, 59] width 6 height 5
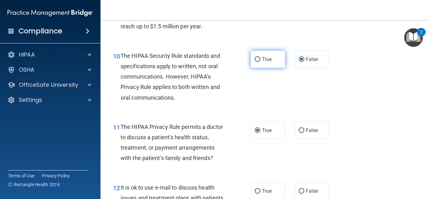
click at [258, 61] on input "True" at bounding box center [258, 59] width 6 height 5
radio input "true"
radio input "false"
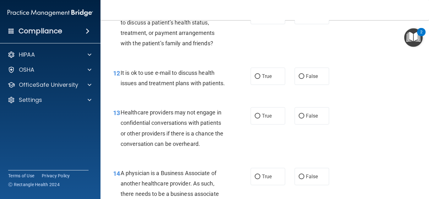
scroll to position [692, 0]
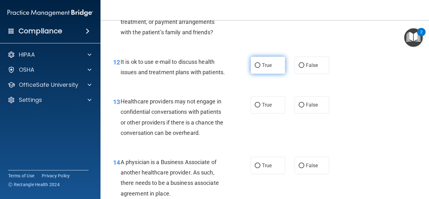
drag, startPoint x: 257, startPoint y: 65, endPoint x: 268, endPoint y: 73, distance: 14.1
click at [260, 66] on label "True" at bounding box center [268, 65] width 35 height 17
click at [260, 66] on input "True" at bounding box center [258, 65] width 6 height 5
radio input "true"
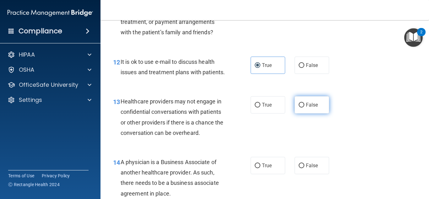
click at [297, 112] on label "False" at bounding box center [312, 104] width 35 height 17
click at [299, 108] on input "False" at bounding box center [302, 105] width 6 height 5
radio input "true"
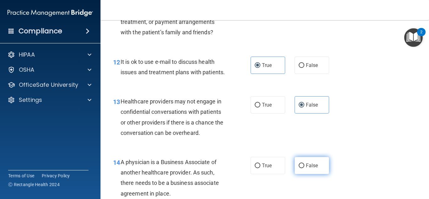
click at [299, 168] on input "False" at bounding box center [302, 165] width 6 height 5
radio input "true"
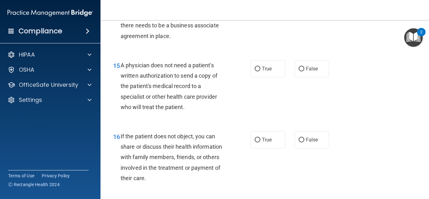
scroll to position [880, 0]
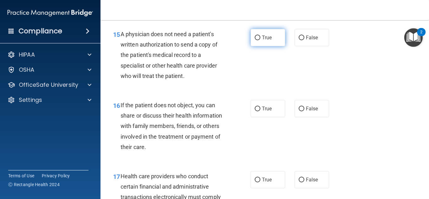
click at [258, 40] on input "True" at bounding box center [258, 38] width 6 height 5
radio input "true"
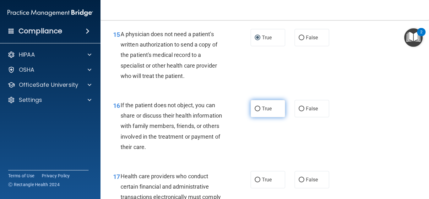
click at [257, 111] on input "True" at bounding box center [258, 109] width 6 height 5
radio input "true"
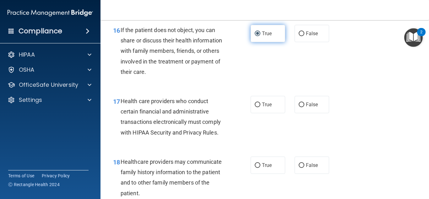
scroll to position [974, 0]
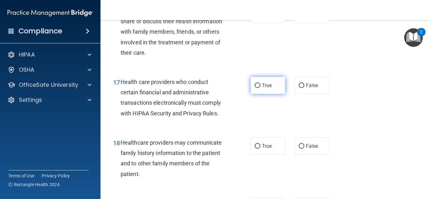
click at [256, 88] on input "True" at bounding box center [258, 85] width 6 height 5
radio input "true"
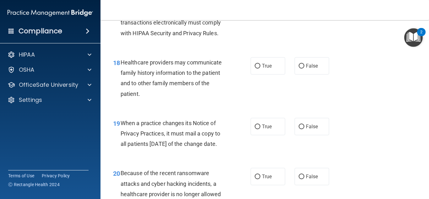
scroll to position [1069, 0]
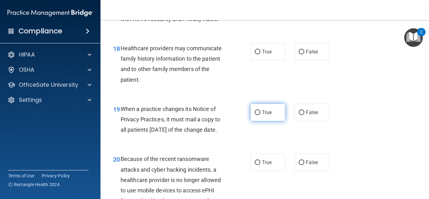
click at [256, 115] on input "True" at bounding box center [258, 112] width 6 height 5
radio input "true"
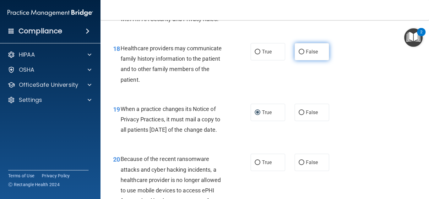
click at [303, 60] on label "False" at bounding box center [312, 51] width 35 height 17
click at [303, 54] on input "False" at bounding box center [302, 52] width 6 height 5
radio input "true"
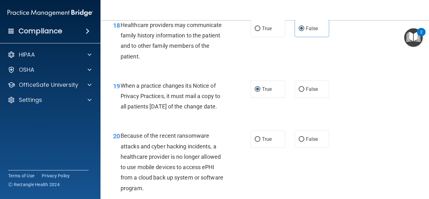
scroll to position [1163, 0]
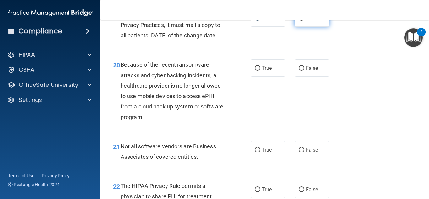
click at [299, 21] on input "False" at bounding box center [302, 18] width 6 height 5
radio input "true"
radio input "false"
click at [299, 71] on input "False" at bounding box center [302, 68] width 6 height 5
radio input "true"
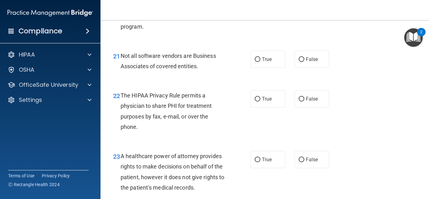
scroll to position [1257, 0]
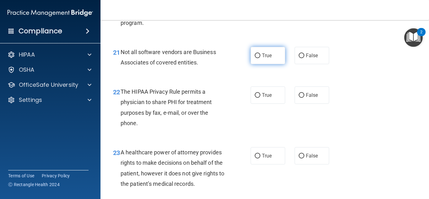
click at [261, 64] on label "True" at bounding box center [268, 55] width 35 height 17
click at [261, 58] on input "True" at bounding box center [258, 55] width 6 height 5
radio input "true"
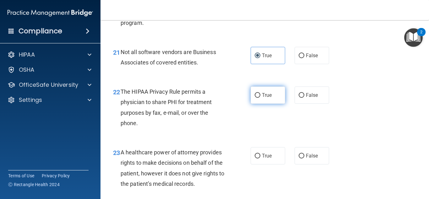
click at [255, 98] on input "True" at bounding box center [258, 95] width 6 height 5
radio input "true"
click at [257, 98] on input "True" at bounding box center [258, 95] width 6 height 5
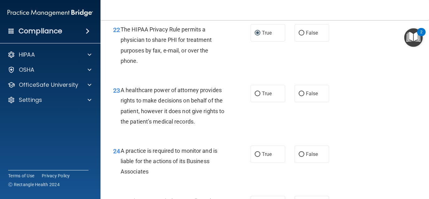
scroll to position [1320, 0]
click at [299, 96] on input "False" at bounding box center [302, 93] width 6 height 5
radio input "true"
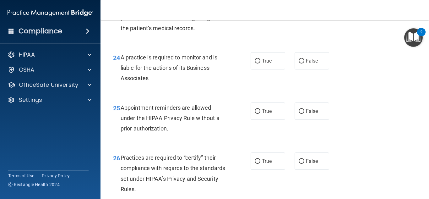
scroll to position [1414, 0]
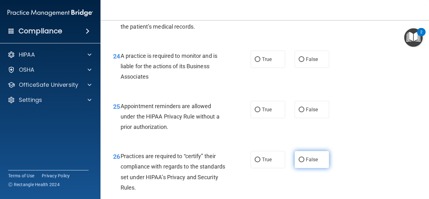
click at [299, 162] on input "False" at bounding box center [302, 159] width 6 height 5
radio input "true"
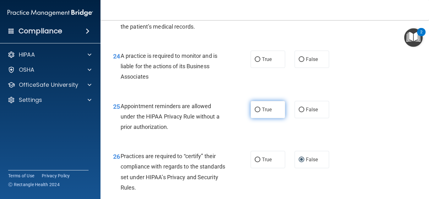
click at [256, 112] on input "True" at bounding box center [258, 110] width 6 height 5
radio input "true"
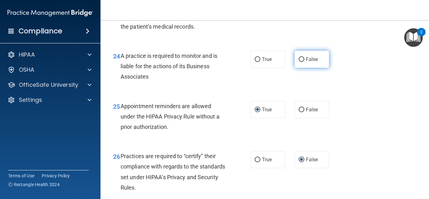
click at [299, 62] on input "False" at bounding box center [302, 59] width 6 height 5
radio input "true"
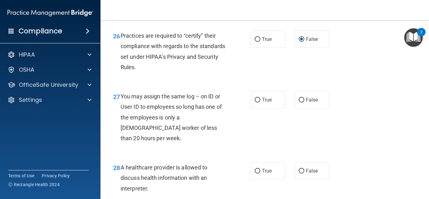
scroll to position [1540, 0]
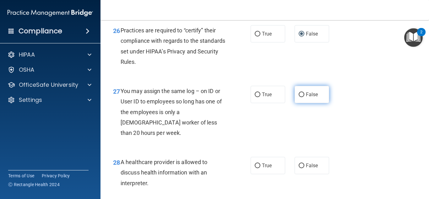
click at [299, 97] on input "False" at bounding box center [302, 94] width 6 height 5
radio input "true"
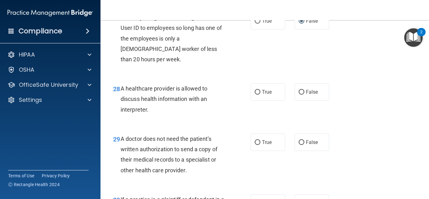
scroll to position [1635, 0]
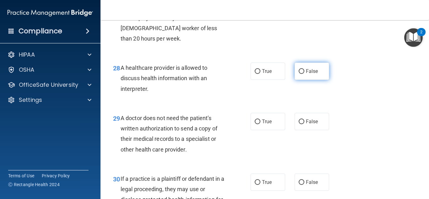
click at [299, 74] on input "False" at bounding box center [302, 71] width 6 height 5
radio input "true"
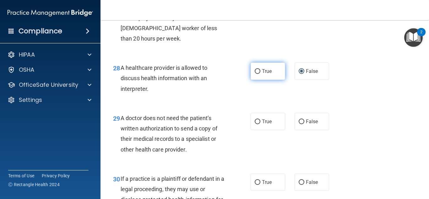
click at [256, 74] on input "True" at bounding box center [258, 71] width 6 height 5
radio input "true"
radio input "false"
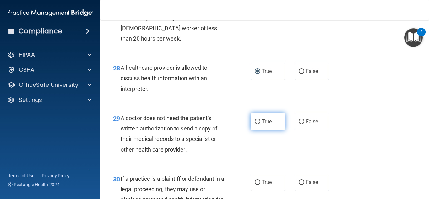
click at [257, 124] on input "True" at bounding box center [258, 121] width 6 height 5
radio input "true"
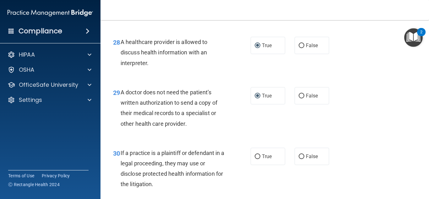
scroll to position [1713, 0]
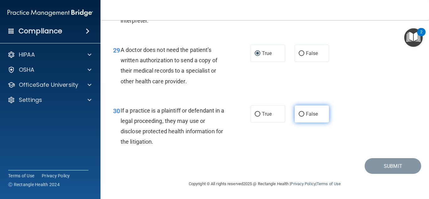
click at [299, 114] on input "False" at bounding box center [302, 114] width 6 height 5
radio input "true"
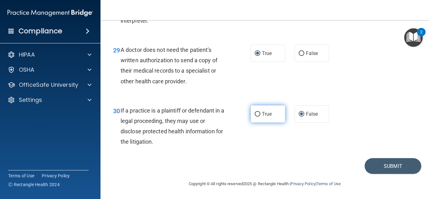
click at [256, 113] on input "True" at bounding box center [258, 114] width 6 height 5
radio input "true"
radio input "false"
click at [378, 167] on button "Submit" at bounding box center [393, 166] width 57 height 16
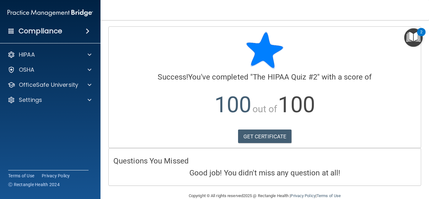
scroll to position [12, 0]
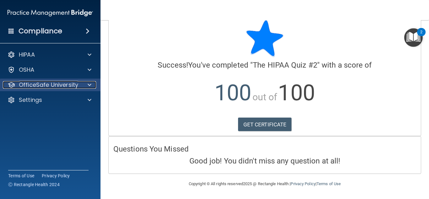
click at [40, 87] on p "OfficeSafe University" at bounding box center [48, 85] width 59 height 8
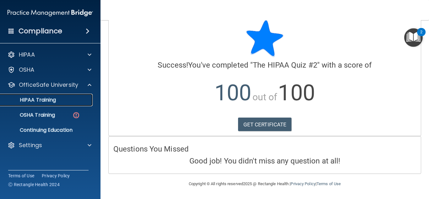
click at [33, 101] on p "HIPAA Training" at bounding box center [30, 100] width 52 height 6
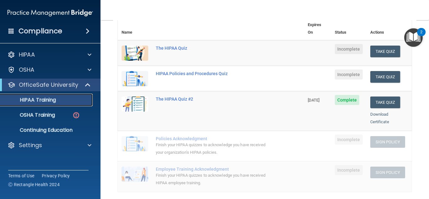
scroll to position [78, 0]
click at [179, 141] on div "Finish your HIPAA quizzes to acknowledge you have received your organization’s …" at bounding box center [214, 148] width 117 height 15
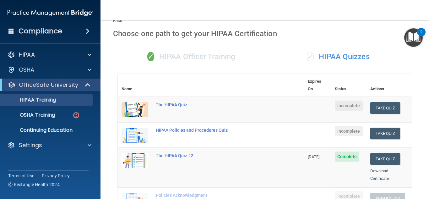
scroll to position [15, 0]
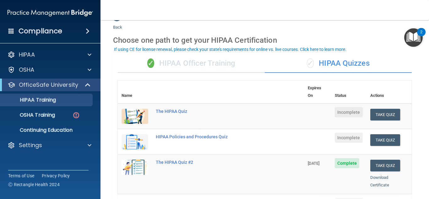
click at [135, 103] on td at bounding box center [135, 116] width 34 height 26
click at [136, 109] on img at bounding box center [135, 116] width 27 height 15
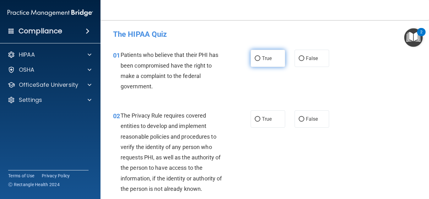
click at [258, 59] on input "True" at bounding box center [258, 58] width 6 height 5
radio input "true"
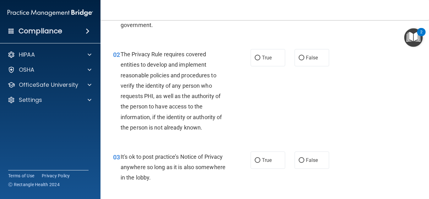
scroll to position [63, 0]
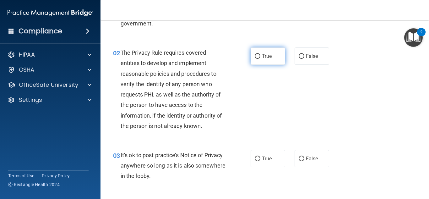
click at [255, 55] on input "True" at bounding box center [258, 56] width 6 height 5
radio input "true"
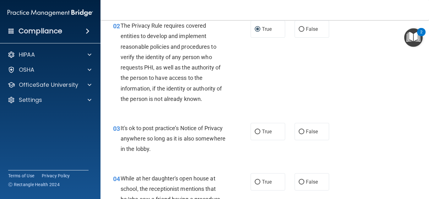
scroll to position [126, 0]
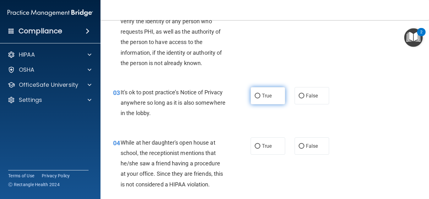
click at [256, 94] on input "True" at bounding box center [258, 96] width 6 height 5
radio input "true"
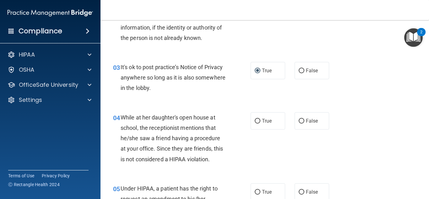
scroll to position [189, 0]
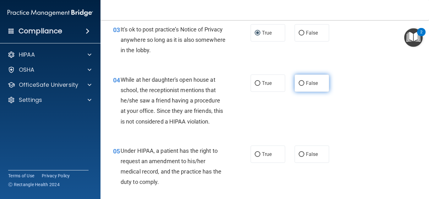
click at [300, 85] on input "False" at bounding box center [302, 83] width 6 height 5
radio input "true"
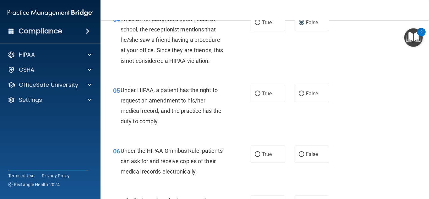
scroll to position [251, 0]
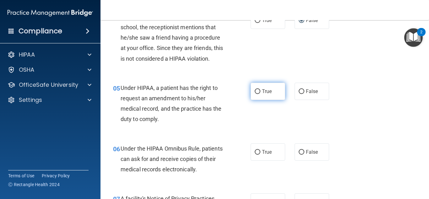
click at [257, 89] on label "True" at bounding box center [268, 91] width 35 height 17
click at [255, 90] on input "True" at bounding box center [258, 91] width 6 height 5
radio input "true"
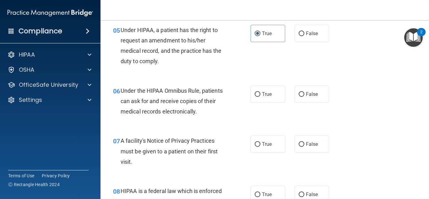
scroll to position [314, 0]
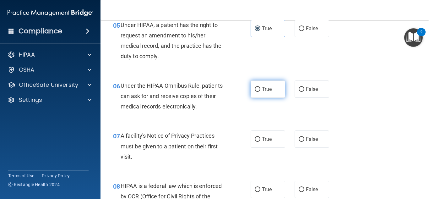
click at [256, 89] on input "True" at bounding box center [258, 89] width 6 height 5
radio input "true"
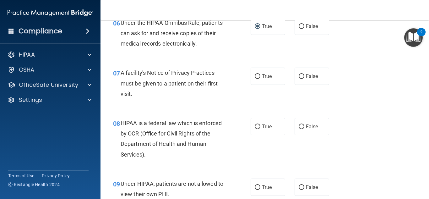
scroll to position [346, 0]
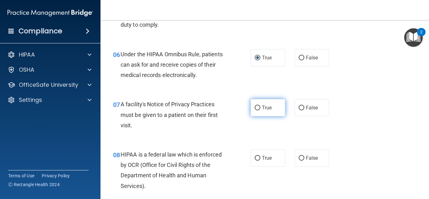
click at [255, 104] on label "True" at bounding box center [268, 107] width 35 height 17
click at [255, 106] on input "True" at bounding box center [258, 108] width 6 height 5
radio input "true"
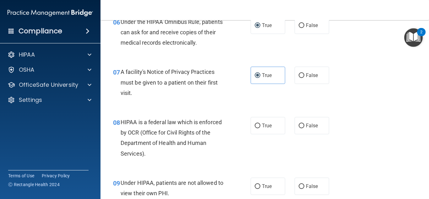
scroll to position [440, 0]
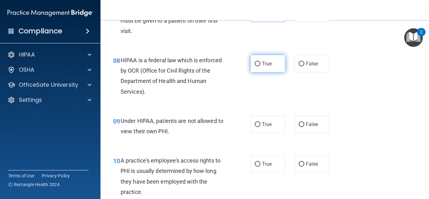
click at [256, 63] on input "True" at bounding box center [258, 64] width 6 height 5
radio input "true"
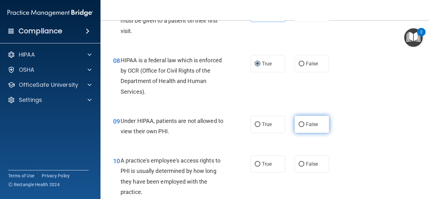
drag, startPoint x: 301, startPoint y: 124, endPoint x: 297, endPoint y: 125, distance: 4.4
click at [301, 125] on input "False" at bounding box center [302, 124] width 6 height 5
radio input "true"
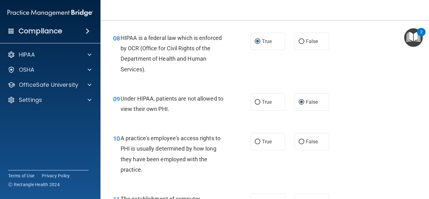
scroll to position [534, 0]
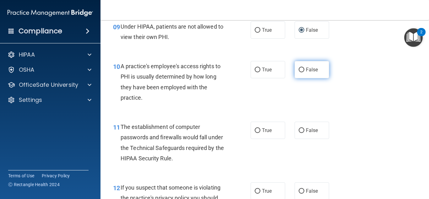
click at [298, 66] on label "False" at bounding box center [312, 69] width 35 height 17
click at [299, 68] on input "False" at bounding box center [302, 70] width 6 height 5
radio input "true"
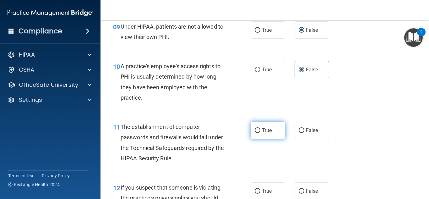
click at [255, 128] on input "True" at bounding box center [258, 130] width 6 height 5
radio input "true"
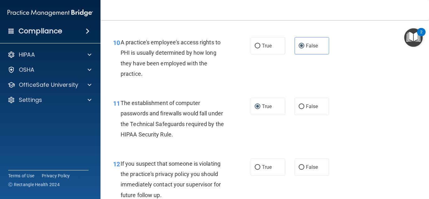
scroll to position [629, 0]
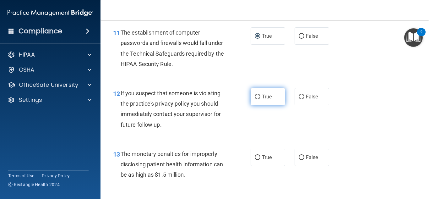
click at [254, 93] on label "True" at bounding box center [268, 96] width 35 height 17
click at [255, 95] on input "True" at bounding box center [258, 97] width 6 height 5
radio input "true"
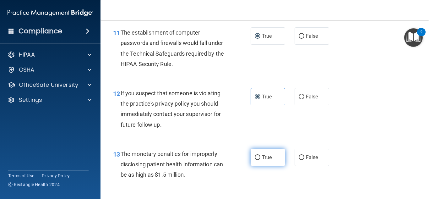
click at [253, 154] on label "True" at bounding box center [268, 157] width 35 height 17
click at [255, 155] on input "True" at bounding box center [258, 157] width 6 height 5
radio input "true"
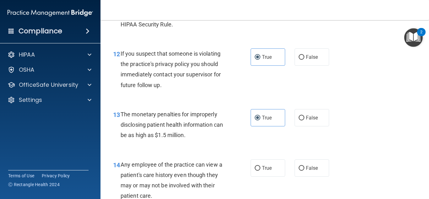
scroll to position [786, 0]
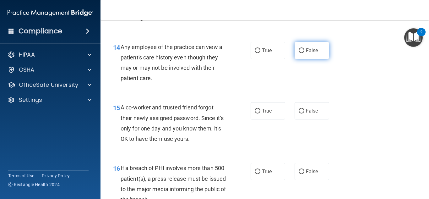
click at [301, 48] on input "False" at bounding box center [302, 50] width 6 height 5
radio input "true"
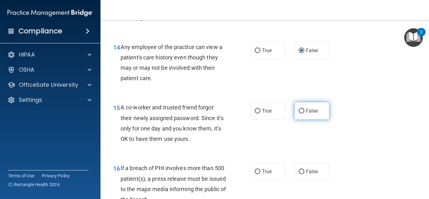
click at [300, 111] on input "False" at bounding box center [302, 111] width 6 height 5
radio input "true"
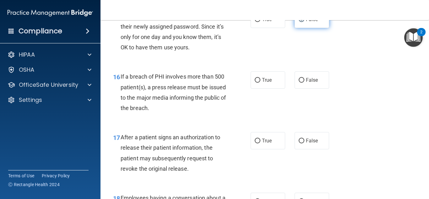
scroll to position [880, 0]
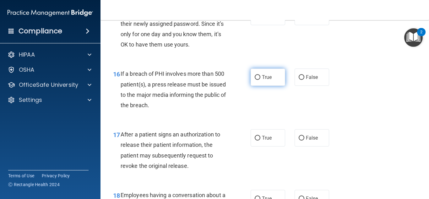
click at [255, 76] on input "True" at bounding box center [258, 77] width 6 height 5
radio input "true"
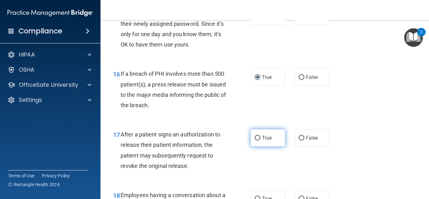
click at [256, 137] on input "True" at bounding box center [258, 138] width 6 height 5
radio input "true"
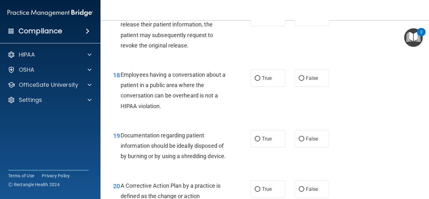
scroll to position [1006, 0]
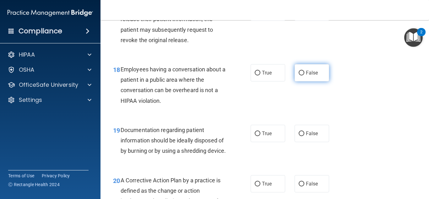
click at [301, 69] on label "False" at bounding box center [312, 72] width 35 height 17
click at [301, 71] on input "False" at bounding box center [302, 73] width 6 height 5
radio input "true"
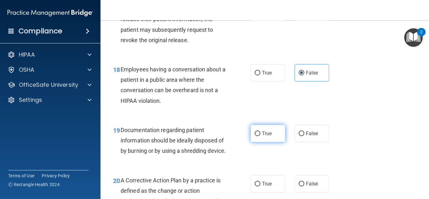
click at [255, 136] on input "True" at bounding box center [258, 133] width 6 height 5
radio input "true"
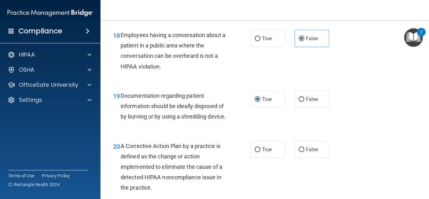
scroll to position [1163, 0]
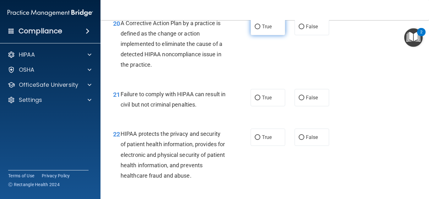
click at [255, 29] on input "True" at bounding box center [258, 27] width 6 height 5
radio input "true"
click at [299, 100] on input "False" at bounding box center [302, 98] width 6 height 5
radio input "true"
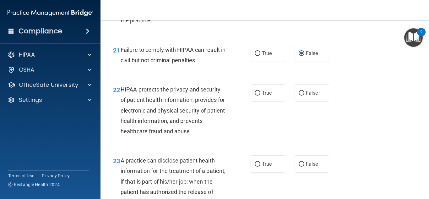
scroll to position [1226, 0]
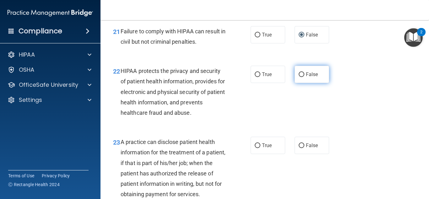
click at [299, 77] on input "False" at bounding box center [302, 74] width 6 height 5
radio input "true"
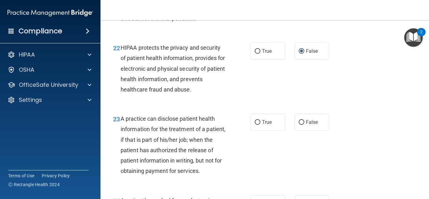
scroll to position [1289, 0]
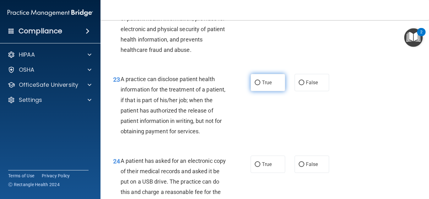
click at [255, 85] on input "True" at bounding box center [258, 82] width 6 height 5
radio input "true"
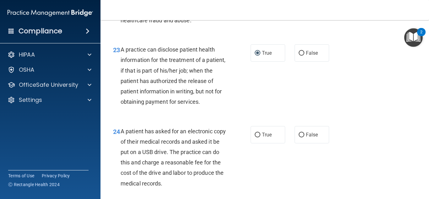
scroll to position [1383, 0]
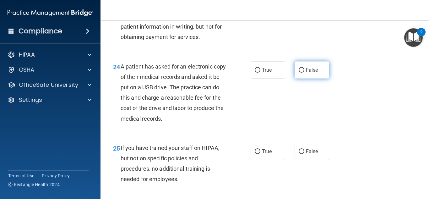
click at [299, 73] on input "False" at bounding box center [302, 70] width 6 height 5
radio input "true"
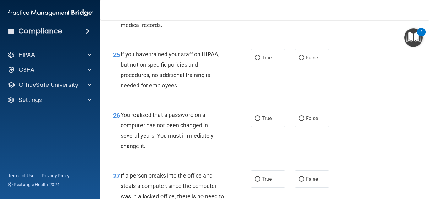
scroll to position [1509, 0]
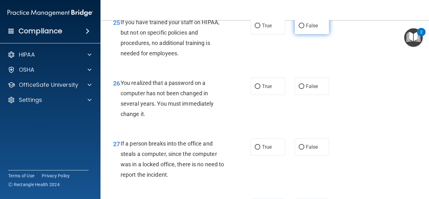
drag, startPoint x: 298, startPoint y: 47, endPoint x: 295, endPoint y: 48, distance: 3.6
click at [299, 28] on input "False" at bounding box center [302, 26] width 6 height 5
radio input "true"
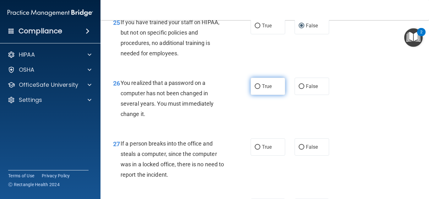
drag, startPoint x: 256, startPoint y: 106, endPoint x: 252, endPoint y: 105, distance: 3.8
click at [255, 89] on input "True" at bounding box center [258, 86] width 6 height 5
radio input "true"
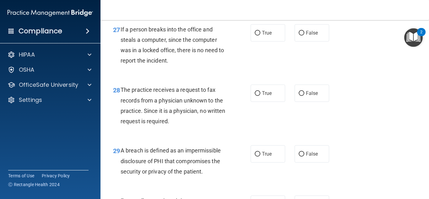
scroll to position [1635, 0]
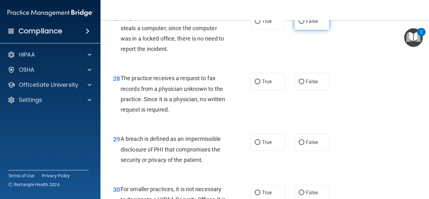
click at [299, 24] on input "False" at bounding box center [302, 21] width 6 height 5
radio input "true"
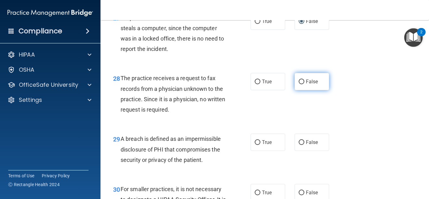
click at [300, 84] on input "False" at bounding box center [302, 82] width 6 height 5
radio input "true"
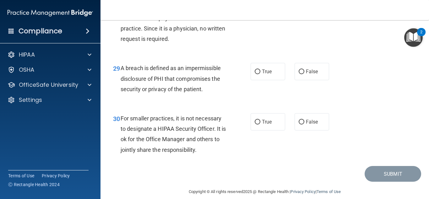
scroll to position [1729, 0]
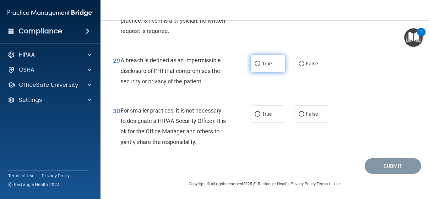
click at [255, 66] on input "True" at bounding box center [258, 64] width 6 height 5
radio input "true"
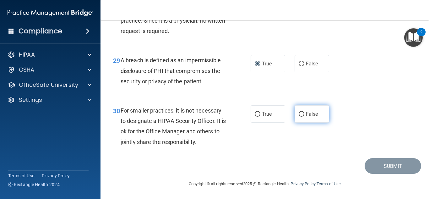
click at [299, 117] on input "False" at bounding box center [302, 114] width 6 height 5
radio input "true"
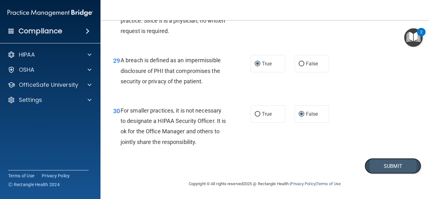
click at [385, 169] on button "Submit" at bounding box center [393, 166] width 57 height 16
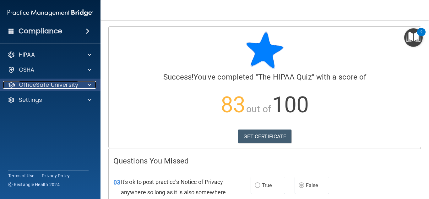
click at [24, 83] on p "OfficeSafe University" at bounding box center [48, 85] width 59 height 8
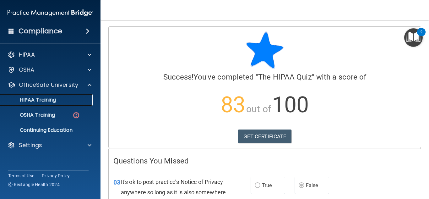
click at [41, 100] on p "HIPAA Training" at bounding box center [30, 100] width 52 height 6
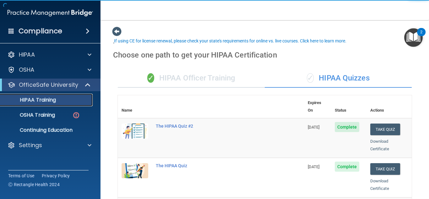
scroll to position [94, 0]
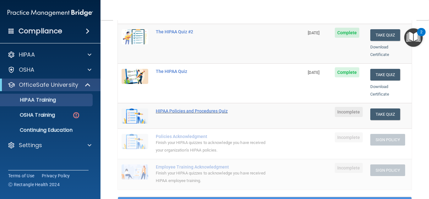
click at [183, 108] on div "HIPAA Policies and Procedures Quiz" at bounding box center [214, 110] width 117 height 5
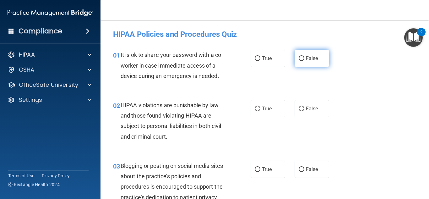
click at [301, 58] on input "False" at bounding box center [302, 58] width 6 height 5
radio input "true"
drag, startPoint x: 218, startPoint y: 103, endPoint x: 377, endPoint y: 120, distance: 160.3
click at [377, 120] on div "02 HIPAA violations are punishable by law and those found violating HIPAA are s…" at bounding box center [264, 122] width 313 height 61
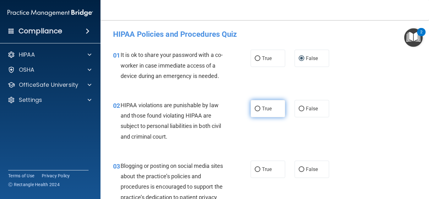
click at [255, 107] on input "True" at bounding box center [258, 109] width 6 height 5
radio input "true"
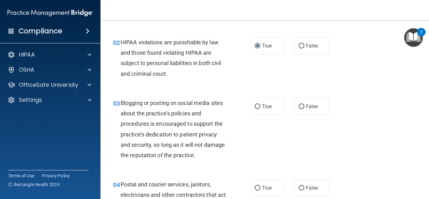
scroll to position [94, 0]
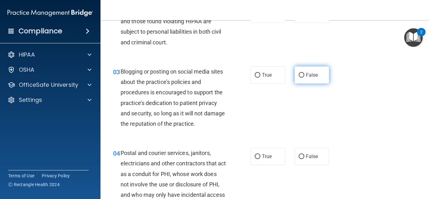
click at [299, 78] on label "False" at bounding box center [312, 74] width 35 height 17
click at [299, 78] on input "False" at bounding box center [302, 75] width 6 height 5
radio input "true"
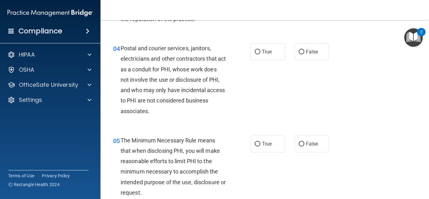
scroll to position [220, 0]
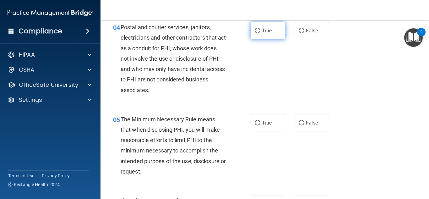
click at [253, 27] on label "True" at bounding box center [268, 30] width 35 height 17
click at [255, 29] on input "True" at bounding box center [258, 31] width 6 height 5
radio input "true"
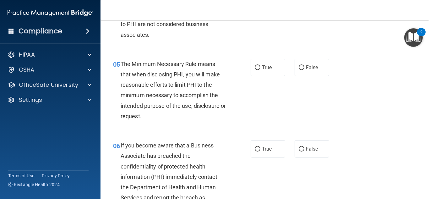
scroll to position [283, 0]
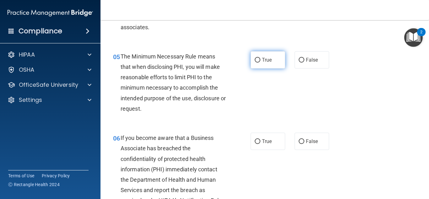
click at [258, 59] on input "True" at bounding box center [258, 60] width 6 height 5
radio input "true"
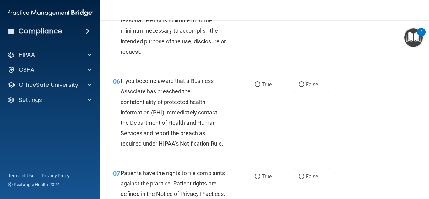
scroll to position [346, 0]
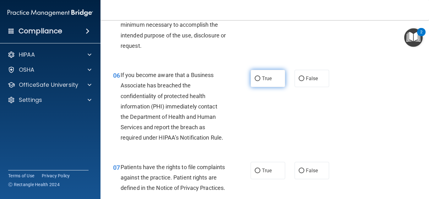
click at [255, 79] on input "True" at bounding box center [258, 78] width 6 height 5
radio input "true"
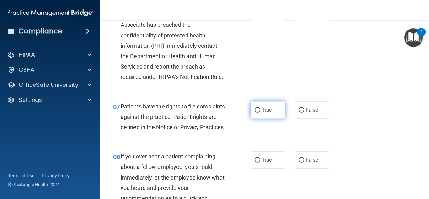
scroll to position [409, 0]
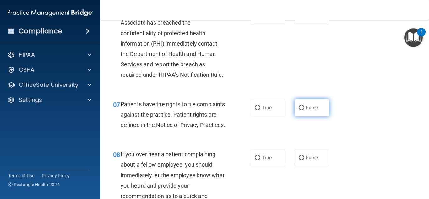
click at [299, 106] on input "False" at bounding box center [302, 108] width 6 height 5
radio input "true"
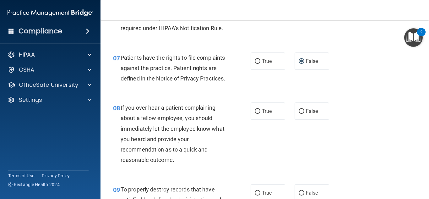
scroll to position [534, 0]
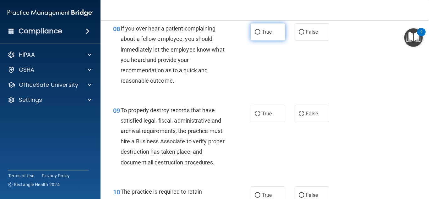
click at [255, 35] on input "True" at bounding box center [258, 32] width 6 height 5
radio input "true"
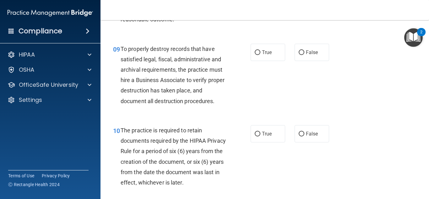
scroll to position [597, 0]
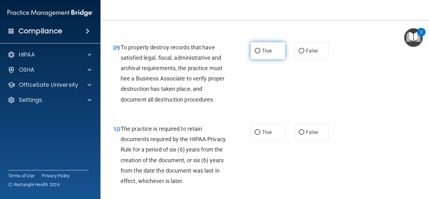
click at [255, 53] on input "True" at bounding box center [258, 51] width 6 height 5
radio input "true"
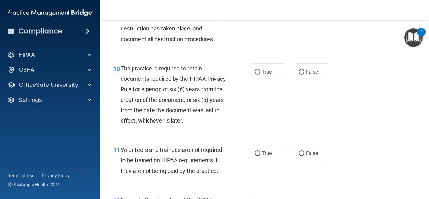
scroll to position [660, 0]
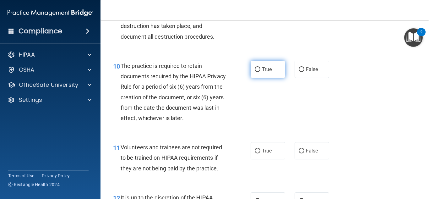
click at [258, 78] on label "True" at bounding box center [268, 69] width 35 height 17
click at [257, 72] on input "True" at bounding box center [258, 69] width 6 height 5
radio input "true"
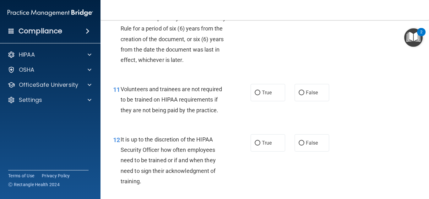
scroll to position [723, 0]
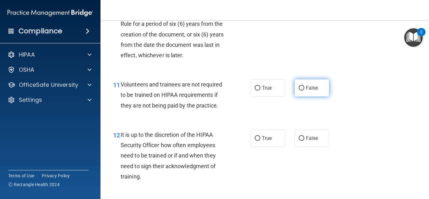
click at [300, 91] on input "False" at bounding box center [302, 88] width 6 height 5
radio input "true"
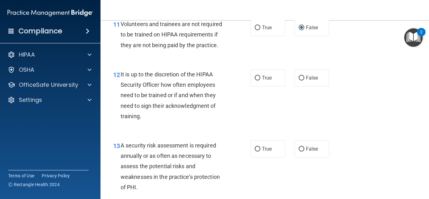
scroll to position [786, 0]
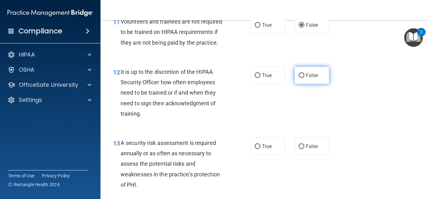
click at [300, 78] on input "False" at bounding box center [302, 75] width 6 height 5
radio input "true"
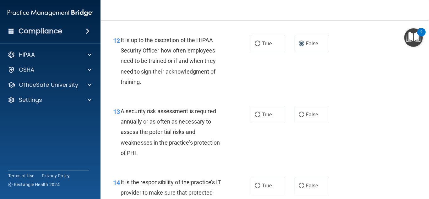
scroll to position [880, 0]
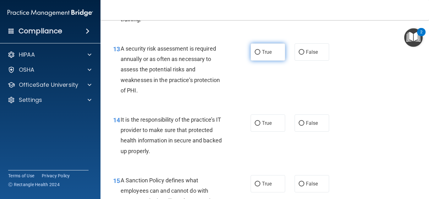
click at [255, 55] on input "True" at bounding box center [258, 52] width 6 height 5
radio input "true"
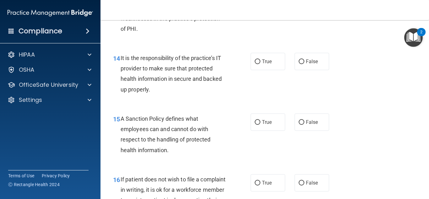
scroll to position [943, 0]
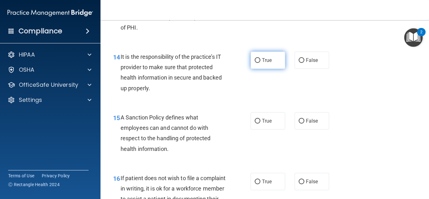
click at [257, 63] on input "True" at bounding box center [258, 60] width 6 height 5
radio input "true"
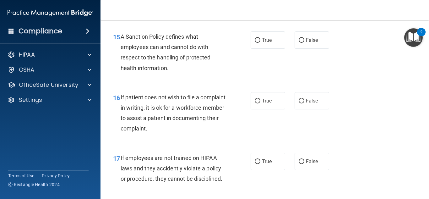
scroll to position [1037, 0]
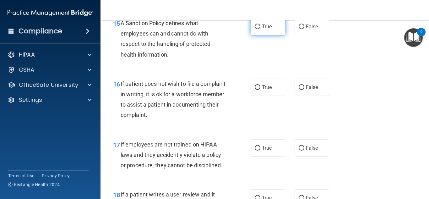
click at [255, 29] on input "True" at bounding box center [258, 27] width 6 height 5
radio input "true"
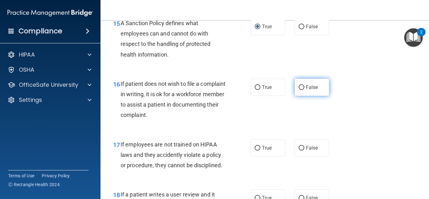
click at [299, 90] on input "False" at bounding box center [302, 87] width 6 height 5
radio input "true"
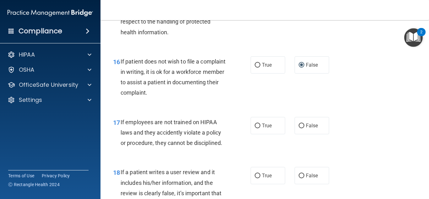
scroll to position [1069, 0]
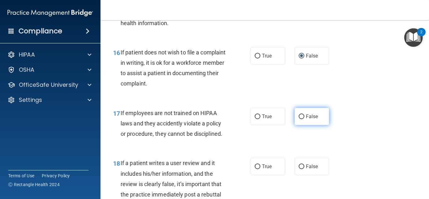
click at [299, 119] on input "False" at bounding box center [302, 116] width 6 height 5
radio input "true"
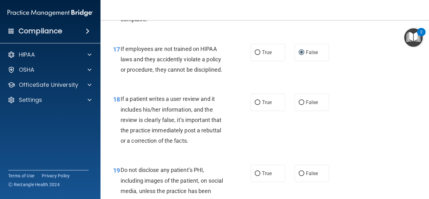
scroll to position [1132, 0]
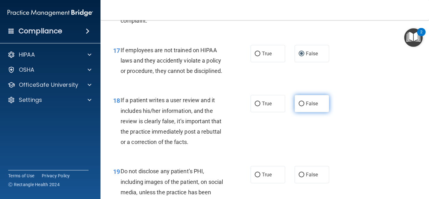
click at [299, 106] on input "False" at bounding box center [302, 104] width 6 height 5
radio input "true"
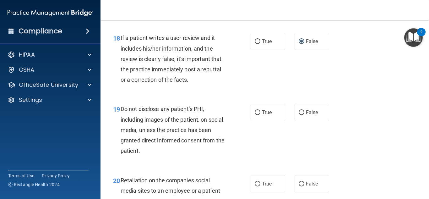
scroll to position [1194, 0]
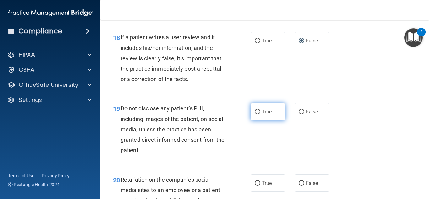
click at [255, 114] on input "True" at bounding box center [258, 112] width 6 height 5
radio input "true"
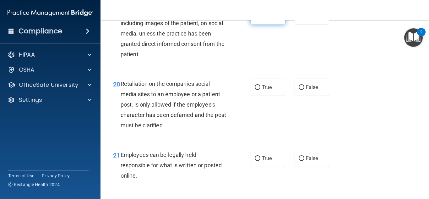
scroll to position [1320, 0]
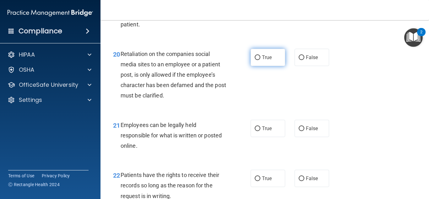
click at [257, 60] on input "True" at bounding box center [258, 57] width 6 height 5
radio input "true"
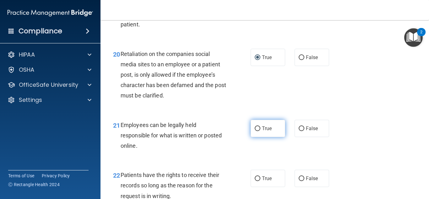
click at [255, 131] on input "True" at bounding box center [258, 128] width 6 height 5
radio input "true"
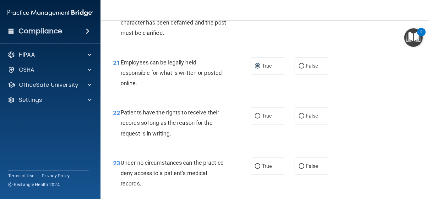
scroll to position [1383, 0]
click at [256, 118] on input "True" at bounding box center [258, 115] width 6 height 5
radio input "true"
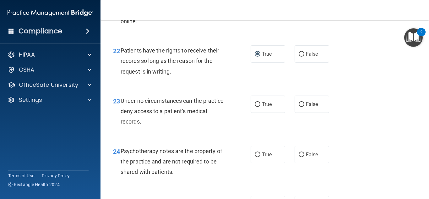
scroll to position [1446, 0]
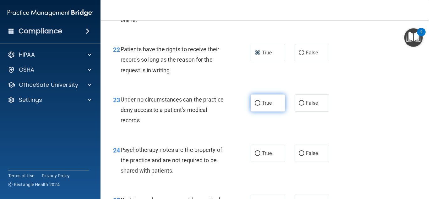
click at [256, 106] on input "True" at bounding box center [258, 103] width 6 height 5
radio input "true"
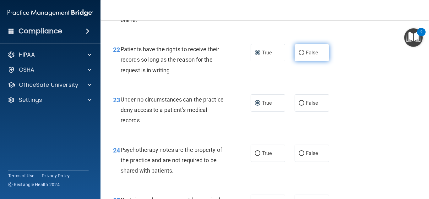
click at [299, 55] on input "False" at bounding box center [302, 53] width 6 height 5
radio input "true"
radio input "false"
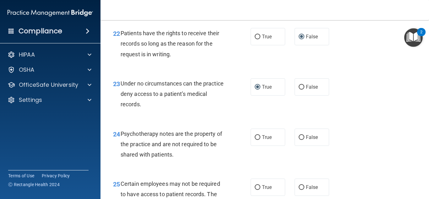
scroll to position [1477, 0]
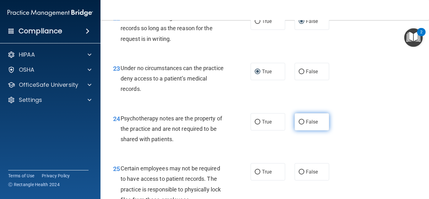
click at [299, 124] on input "False" at bounding box center [302, 122] width 6 height 5
radio input "true"
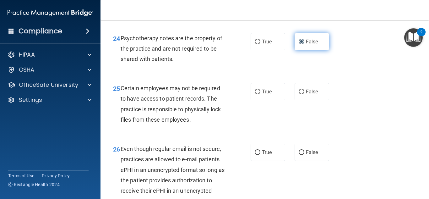
scroll to position [1572, 0]
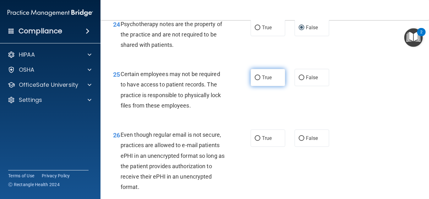
click at [255, 80] on input "True" at bounding box center [258, 77] width 6 height 5
radio input "true"
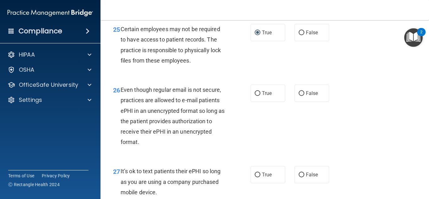
scroll to position [1635, 0]
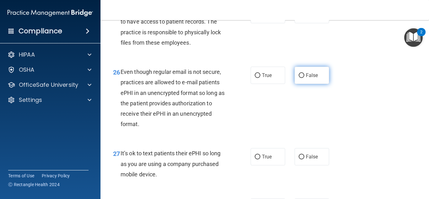
click at [299, 78] on input "False" at bounding box center [302, 75] width 6 height 5
radio input "true"
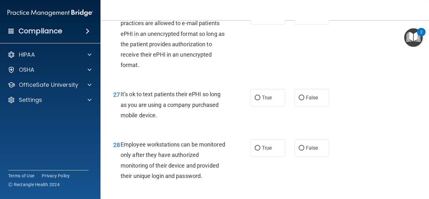
scroll to position [1697, 0]
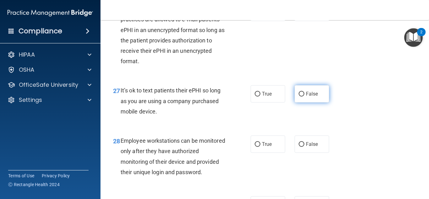
click at [295, 102] on label "False" at bounding box center [312, 93] width 35 height 17
click at [299, 96] on input "False" at bounding box center [302, 94] width 6 height 5
radio input "true"
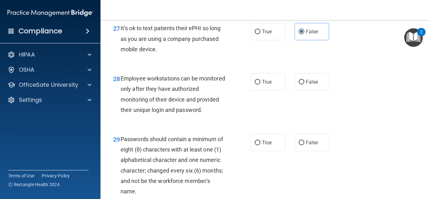
scroll to position [1760, 0]
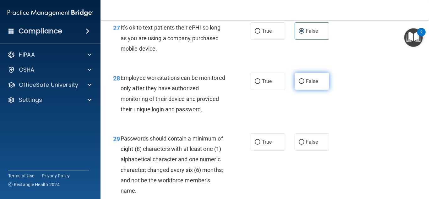
click at [299, 84] on input "False" at bounding box center [302, 81] width 6 height 5
radio input "true"
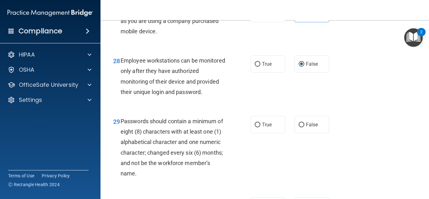
scroll to position [1823, 0]
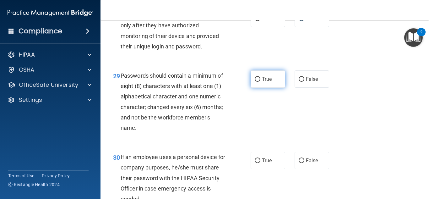
click at [257, 88] on label "True" at bounding box center [268, 78] width 35 height 17
click at [257, 82] on input "True" at bounding box center [258, 79] width 6 height 5
radio input "true"
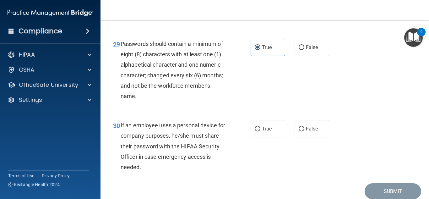
scroll to position [1901, 0]
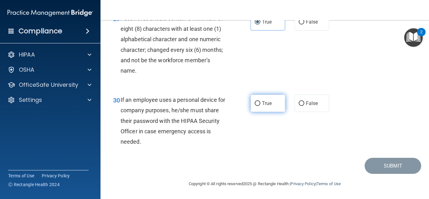
click at [256, 103] on input "True" at bounding box center [258, 103] width 6 height 5
radio input "true"
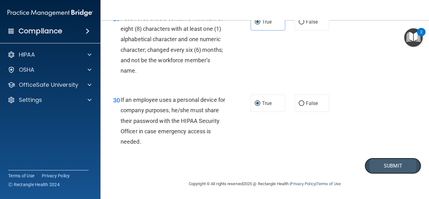
click at [391, 163] on button "Submit" at bounding box center [393, 166] width 57 height 16
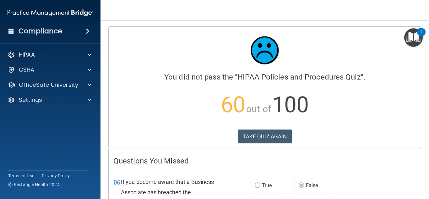
click at [0, 120] on div "Compliance HIPAA Documents and Policies Report an Incident Business Associates …" at bounding box center [50, 99] width 101 height 199
click at [257, 137] on button "TAKE QUIZ AGAIN" at bounding box center [265, 137] width 54 height 14
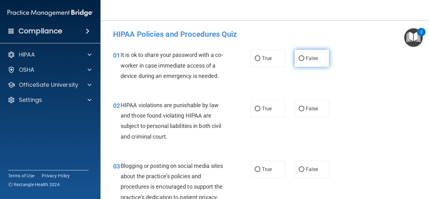
click at [299, 60] on input "False" at bounding box center [302, 58] width 6 height 5
radio input "true"
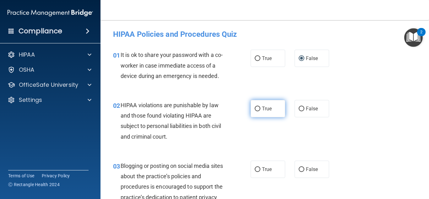
click at [252, 106] on label "True" at bounding box center [268, 108] width 35 height 17
click at [255, 107] on input "True" at bounding box center [258, 109] width 6 height 5
radio input "true"
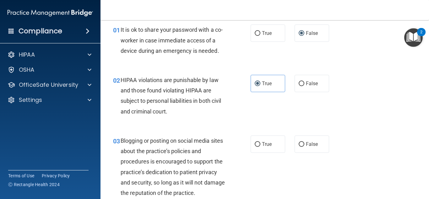
scroll to position [94, 0]
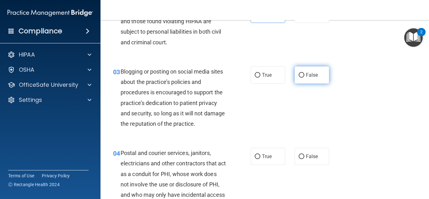
click at [301, 72] on label "False" at bounding box center [312, 74] width 35 height 17
click at [301, 73] on input "False" at bounding box center [302, 75] width 6 height 5
radio input "true"
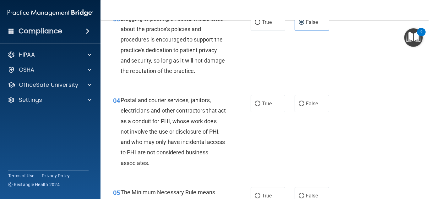
scroll to position [157, 0]
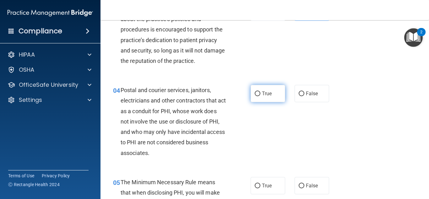
click at [256, 95] on input "True" at bounding box center [258, 93] width 6 height 5
radio input "true"
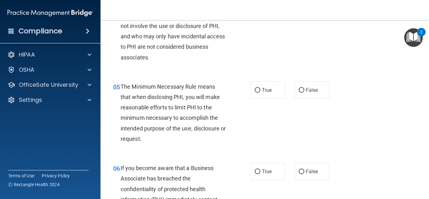
scroll to position [283, 0]
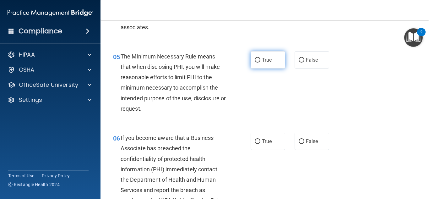
click at [256, 58] on input "True" at bounding box center [258, 60] width 6 height 5
radio input "true"
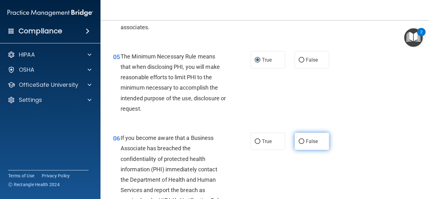
drag, startPoint x: 296, startPoint y: 141, endPoint x: 292, endPoint y: 138, distance: 4.9
click at [295, 141] on label "False" at bounding box center [312, 141] width 35 height 17
click at [299, 141] on input "False" at bounding box center [302, 141] width 6 height 5
radio input "true"
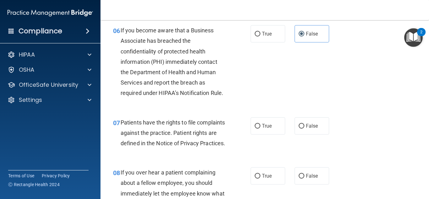
scroll to position [409, 0]
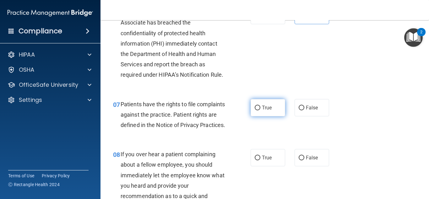
click at [256, 107] on input "True" at bounding box center [258, 108] width 6 height 5
radio input "true"
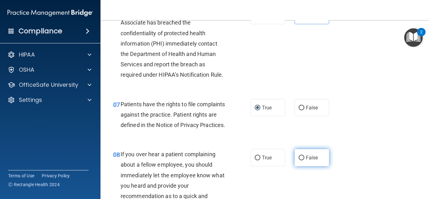
click at [299, 160] on input "False" at bounding box center [302, 158] width 6 height 5
radio input "true"
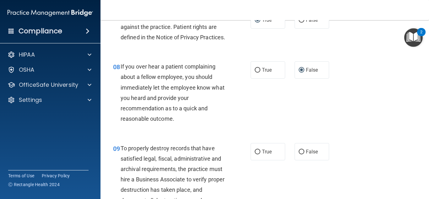
scroll to position [503, 0]
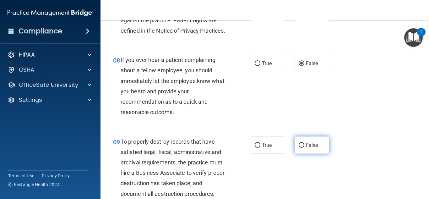
drag, startPoint x: 298, startPoint y: 156, endPoint x: 294, endPoint y: 148, distance: 8.9
click at [299, 148] on input "False" at bounding box center [302, 145] width 6 height 5
radio input "true"
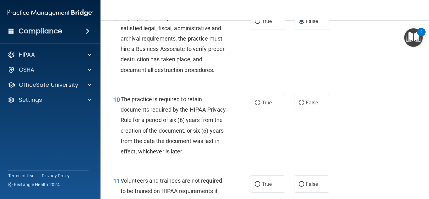
scroll to position [629, 0]
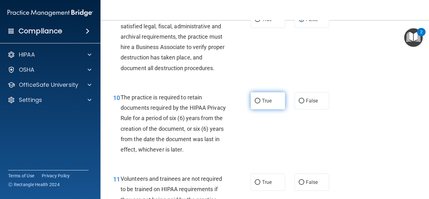
click at [256, 103] on input "True" at bounding box center [258, 101] width 6 height 5
radio input "true"
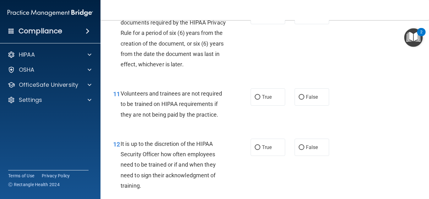
scroll to position [723, 0]
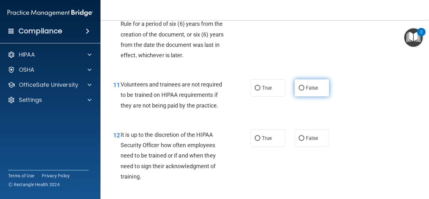
click at [295, 96] on label "False" at bounding box center [312, 87] width 35 height 17
click at [299, 91] on input "False" at bounding box center [302, 88] width 6 height 5
radio input "true"
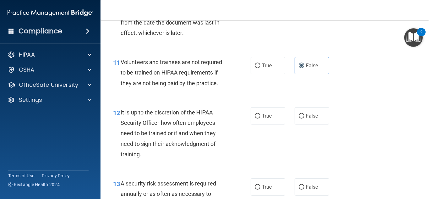
scroll to position [754, 0]
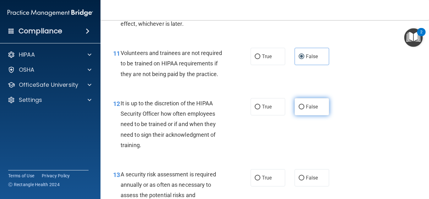
click at [299, 109] on input "False" at bounding box center [302, 107] width 6 height 5
radio input "true"
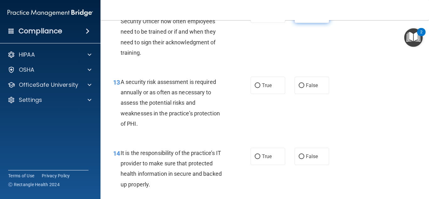
scroll to position [849, 0]
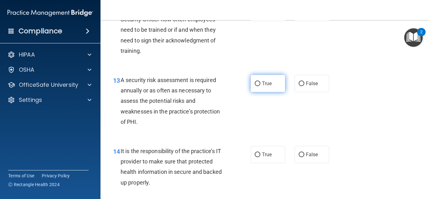
drag, startPoint x: 256, startPoint y: 91, endPoint x: 282, endPoint y: 91, distance: 26.1
click at [256, 91] on label "True" at bounding box center [268, 83] width 35 height 17
click at [256, 86] on input "True" at bounding box center [258, 83] width 6 height 5
radio input "true"
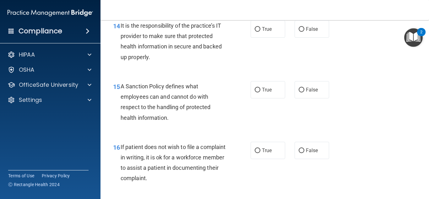
scroll to position [974, 0]
drag, startPoint x: 297, startPoint y: 38, endPoint x: 316, endPoint y: 81, distance: 46.9
click at [300, 31] on input "False" at bounding box center [302, 29] width 6 height 5
radio input "true"
drag, startPoint x: 298, startPoint y: 100, endPoint x: 281, endPoint y: 129, distance: 33.7
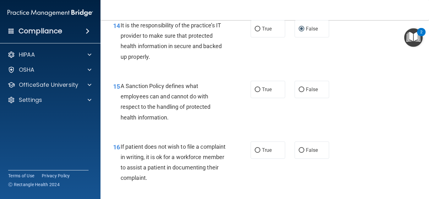
click at [297, 98] on label "False" at bounding box center [312, 89] width 35 height 17
click at [299, 92] on input "False" at bounding box center [302, 89] width 6 height 5
radio input "true"
click at [256, 153] on input "True" at bounding box center [258, 150] width 6 height 5
radio input "true"
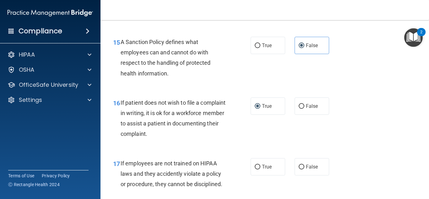
scroll to position [1132, 0]
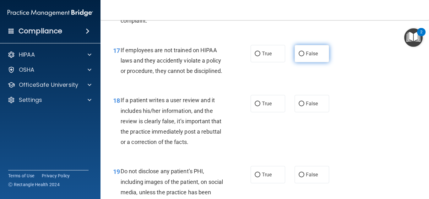
click at [299, 56] on input "False" at bounding box center [302, 54] width 6 height 5
radio input "true"
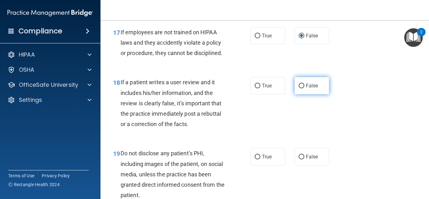
scroll to position [1194, 0]
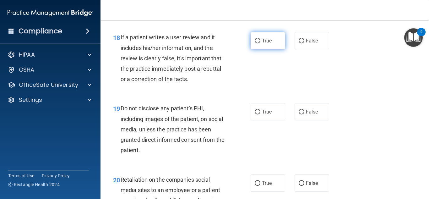
click at [255, 43] on input "True" at bounding box center [258, 41] width 6 height 5
radio input "true"
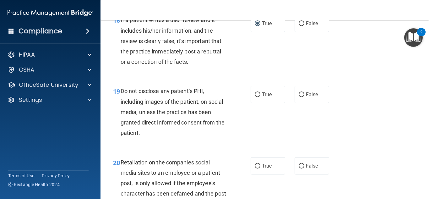
scroll to position [1226, 0]
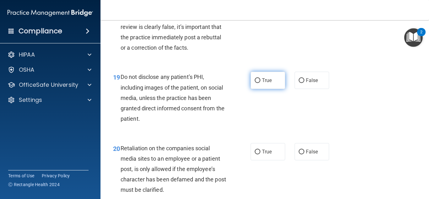
click at [255, 83] on input "True" at bounding box center [258, 80] width 6 height 5
radio input "true"
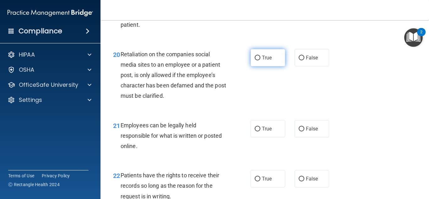
scroll to position [1320, 0]
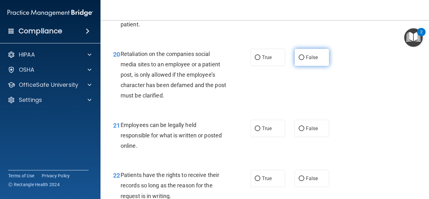
click at [300, 63] on label "False" at bounding box center [312, 57] width 35 height 17
click at [300, 60] on input "False" at bounding box center [302, 57] width 6 height 5
radio input "true"
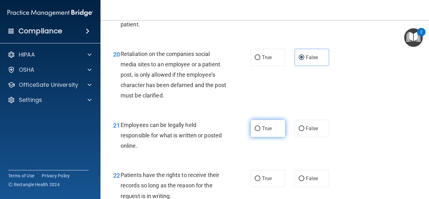
click at [257, 131] on input "True" at bounding box center [258, 128] width 6 height 5
radio input "true"
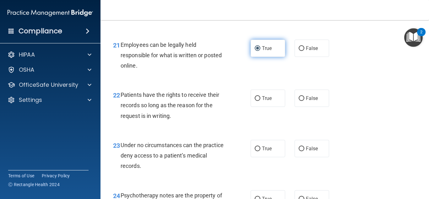
scroll to position [1414, 0]
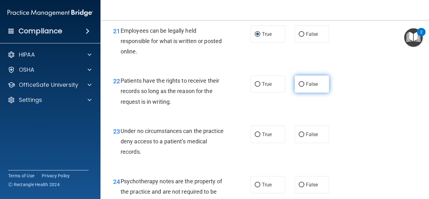
click at [299, 87] on input "False" at bounding box center [302, 84] width 6 height 5
radio input "true"
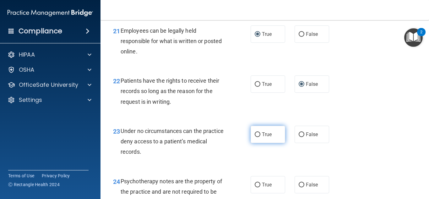
click at [256, 137] on input "True" at bounding box center [258, 134] width 6 height 5
radio input "true"
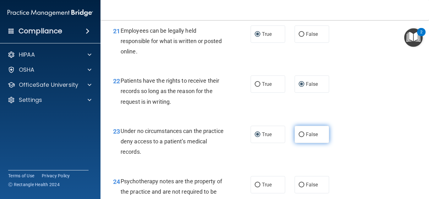
click at [298, 141] on label "False" at bounding box center [312, 134] width 35 height 17
click at [299, 137] on input "False" at bounding box center [302, 134] width 6 height 5
radio input "true"
radio input "false"
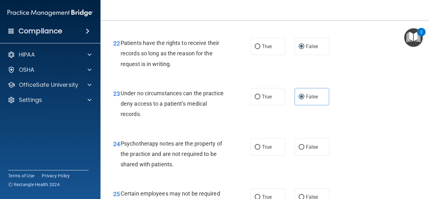
scroll to position [1509, 0]
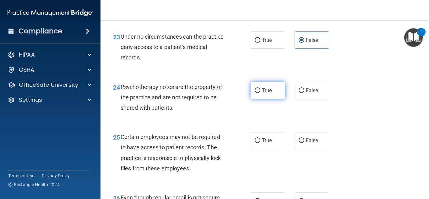
click at [257, 93] on input "True" at bounding box center [258, 90] width 6 height 5
radio input "true"
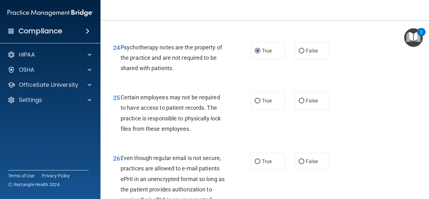
scroll to position [1572, 0]
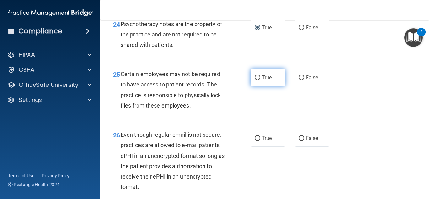
click at [256, 80] on input "True" at bounding box center [258, 77] width 6 height 5
radio input "true"
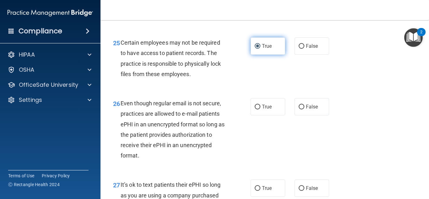
scroll to position [1635, 0]
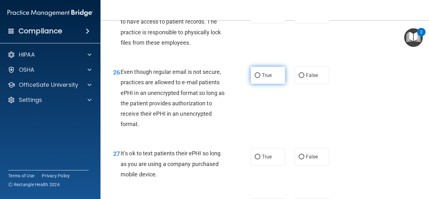
click at [256, 78] on input "True" at bounding box center [258, 75] width 6 height 5
radio input "true"
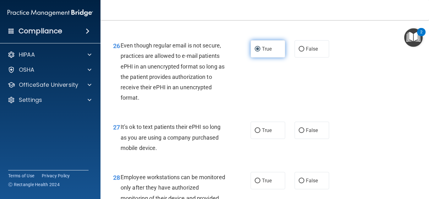
scroll to position [1729, 0]
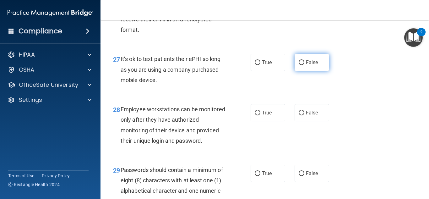
click at [300, 65] on input "False" at bounding box center [302, 62] width 6 height 5
radio input "true"
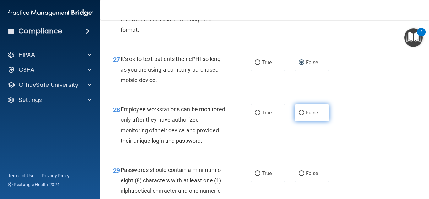
click at [299, 115] on input "False" at bounding box center [302, 113] width 6 height 5
radio input "true"
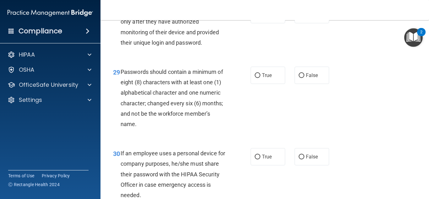
scroll to position [1855, 0]
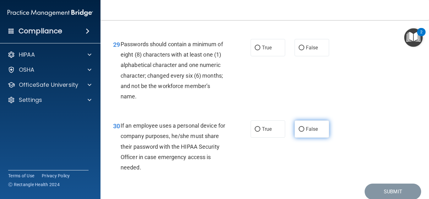
click at [299, 138] on label "False" at bounding box center [312, 128] width 35 height 17
click at [299, 132] on input "False" at bounding box center [302, 129] width 6 height 5
radio input "true"
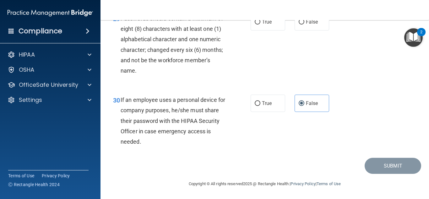
scroll to position [1775, 0]
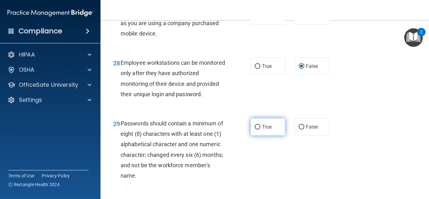
click at [260, 135] on label "True" at bounding box center [268, 126] width 35 height 17
click at [260, 130] on input "True" at bounding box center [258, 127] width 6 height 5
radio input "true"
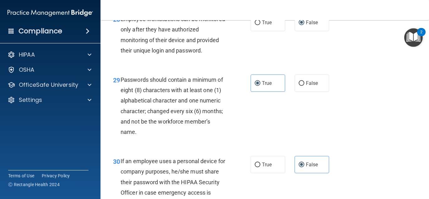
scroll to position [1901, 0]
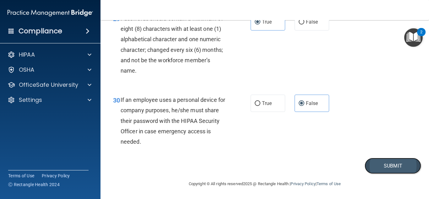
click at [394, 170] on button "Submit" at bounding box center [393, 166] width 57 height 16
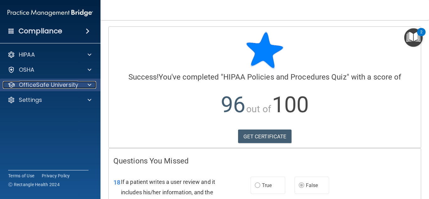
click at [30, 87] on p "OfficeSafe University" at bounding box center [48, 85] width 59 height 8
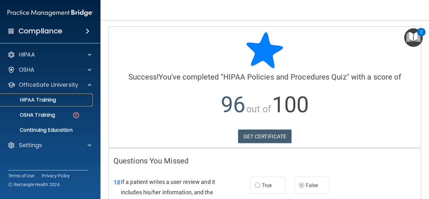
click at [26, 98] on p "HIPAA Training" at bounding box center [30, 100] width 52 height 6
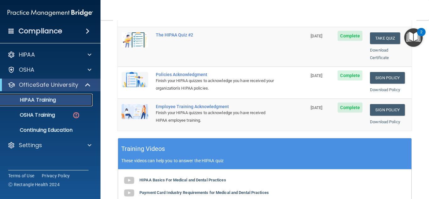
scroll to position [140, 0]
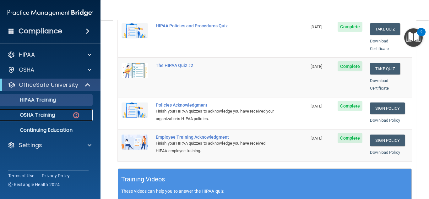
click at [31, 116] on p "OSHA Training" at bounding box center [29, 115] width 51 height 6
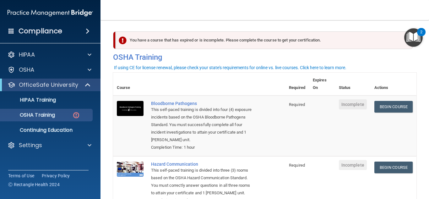
click at [417, 39] on img "Open Resource Center, 2 new notifications" at bounding box center [414, 37] width 19 height 19
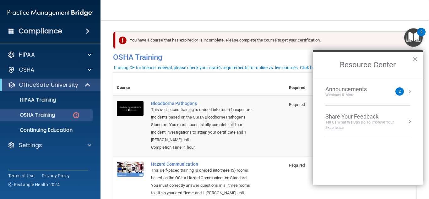
click at [417, 39] on img "Open Resource Center, 2 new notifications" at bounding box center [414, 37] width 19 height 19
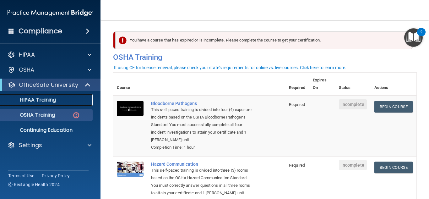
click at [37, 100] on p "HIPAA Training" at bounding box center [30, 100] width 52 height 6
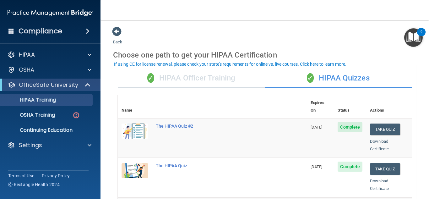
click at [339, 79] on div "✓ HIPAA Quizzes" at bounding box center [338, 78] width 147 height 19
click at [332, 76] on div "✓ HIPAA Quizzes" at bounding box center [338, 78] width 147 height 19
click at [48, 117] on p "OSHA Training" at bounding box center [29, 115] width 51 height 6
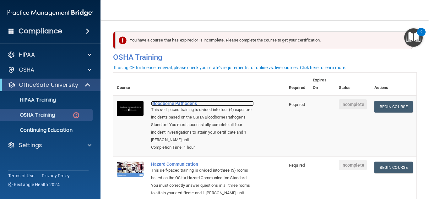
click at [155, 105] on div "Bloodborne Pathogens" at bounding box center [202, 103] width 103 height 5
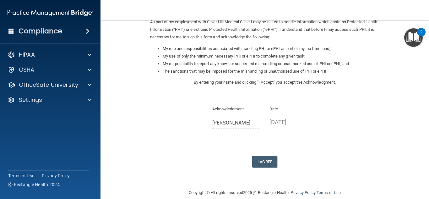
scroll to position [89, 0]
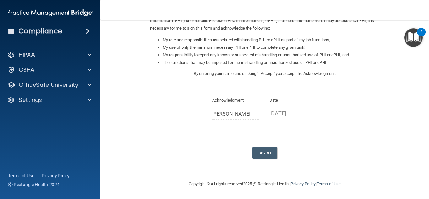
click at [219, 125] on div "Sign Your HIPAA Policies Acknowledgment I, [PERSON_NAME] , have been given the …" at bounding box center [264, 47] width 229 height 221
click at [261, 155] on button "I Agree" at bounding box center [264, 153] width 25 height 12
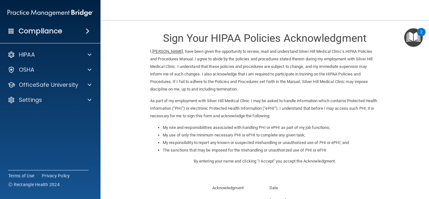
scroll to position [0, 0]
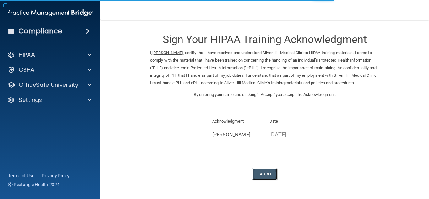
click at [258, 180] on button "I Agree" at bounding box center [264, 174] width 25 height 12
click at [238, 153] on div "Sign Your HIPAA Training Acknowledgment I, [PERSON_NAME] , certify that I have …" at bounding box center [264, 102] width 229 height 153
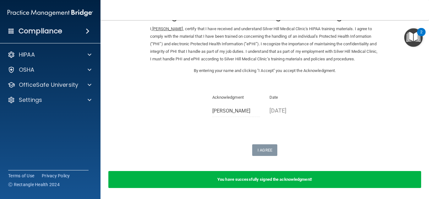
scroll to position [53, 0]
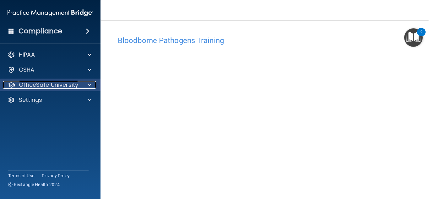
click at [74, 82] on p "OfficeSafe University" at bounding box center [48, 85] width 59 height 8
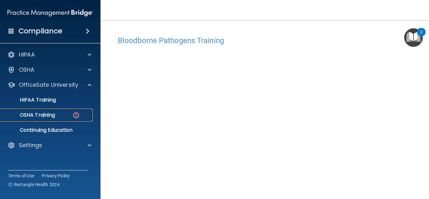
click at [60, 115] on div "OSHA Training" at bounding box center [47, 115] width 86 height 6
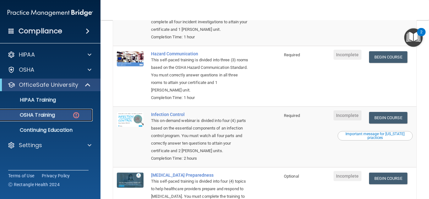
scroll to position [126, 0]
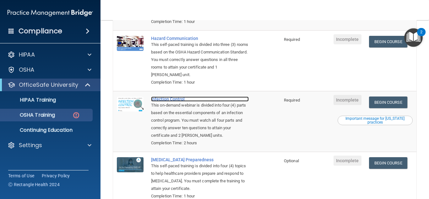
click at [165, 99] on div "Infection Control" at bounding box center [200, 98] width 98 height 5
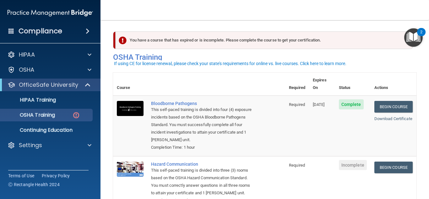
scroll to position [31, 0]
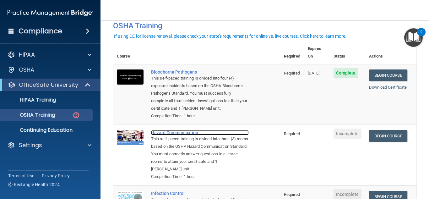
click at [180, 132] on div "Hazard Communication" at bounding box center [200, 132] width 98 height 5
click at [167, 132] on div "Hazard Communication" at bounding box center [200, 132] width 98 height 5
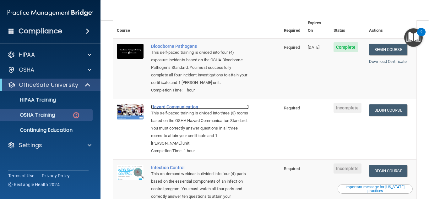
scroll to position [94, 0]
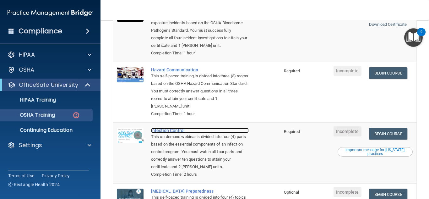
click at [165, 132] on div "Infection Control" at bounding box center [200, 130] width 98 height 5
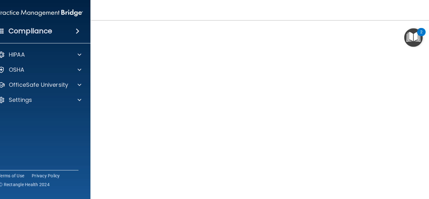
scroll to position [70, 0]
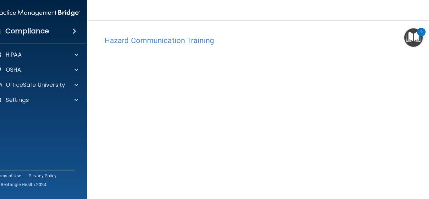
scroll to position [37, 0]
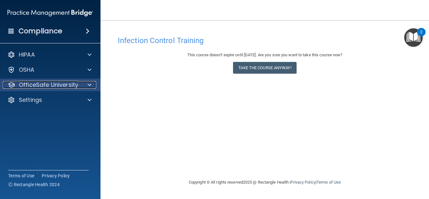
click at [81, 82] on div at bounding box center [89, 85] width 16 height 8
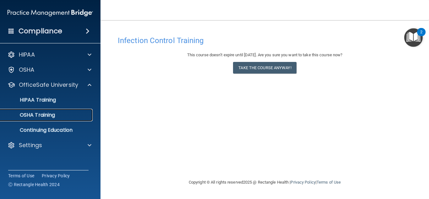
click at [57, 113] on div "OSHA Training" at bounding box center [47, 115] width 86 height 6
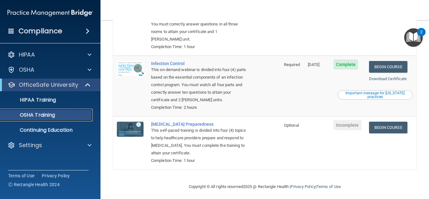
scroll to position [148, 0]
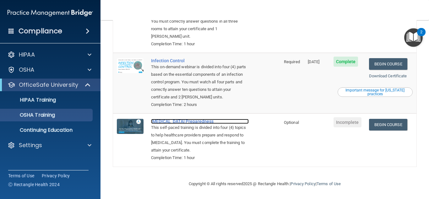
click at [190, 120] on div "[MEDICAL_DATA] Preparedness" at bounding box center [200, 121] width 98 height 5
click at [174, 119] on div "COVID-19 Preparedness" at bounding box center [200, 121] width 98 height 5
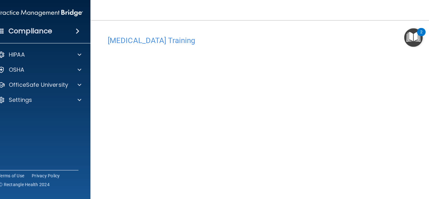
scroll to position [23, 0]
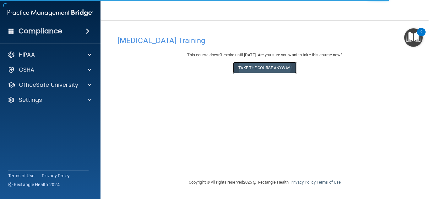
click at [260, 67] on button "Take the course anyway!" at bounding box center [264, 68] width 63 height 12
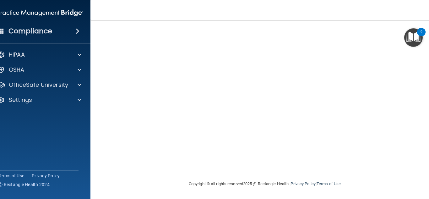
scroll to position [23, 0]
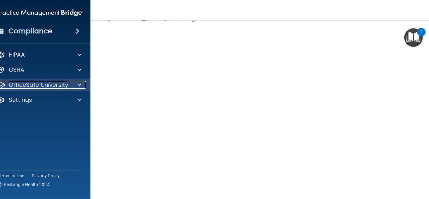
click at [23, 84] on p "OfficeSafe University" at bounding box center [38, 85] width 59 height 8
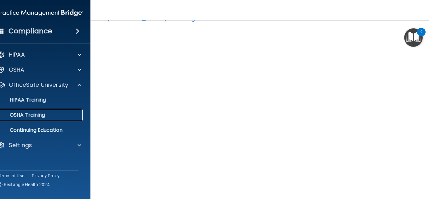
click at [20, 115] on p "OSHA Training" at bounding box center [19, 115] width 51 height 6
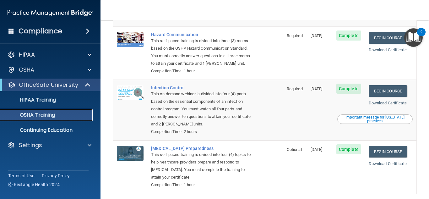
scroll to position [141, 0]
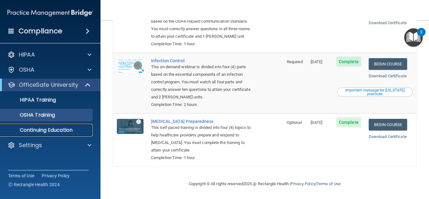
click at [46, 130] on p "Continuing Education" at bounding box center [47, 130] width 86 height 6
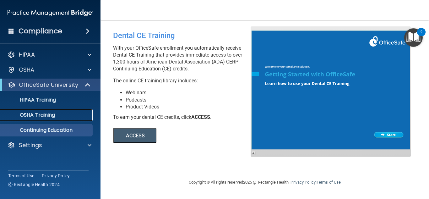
click at [33, 113] on p "OSHA Training" at bounding box center [29, 115] width 51 height 6
